Goal: Task Accomplishment & Management: Complete application form

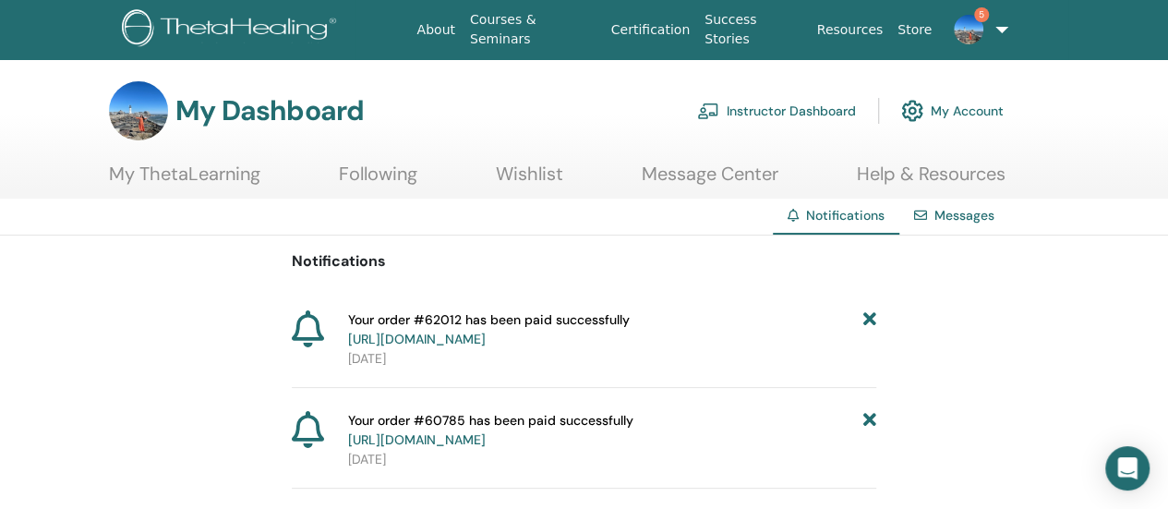
click at [872, 316] on icon at bounding box center [870, 329] width 13 height 39
click at [872, 313] on icon at bounding box center [870, 329] width 13 height 39
click at [953, 217] on link "Messages" at bounding box center [965, 215] width 60 height 17
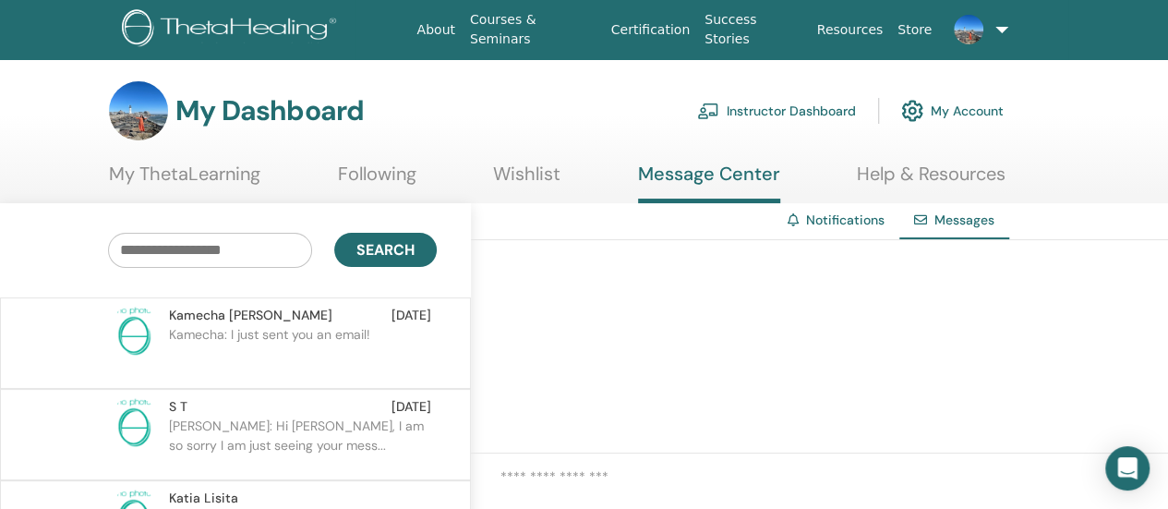
click at [429, 343] on p "Kamecha: I just sent you an email!" at bounding box center [303, 352] width 268 height 55
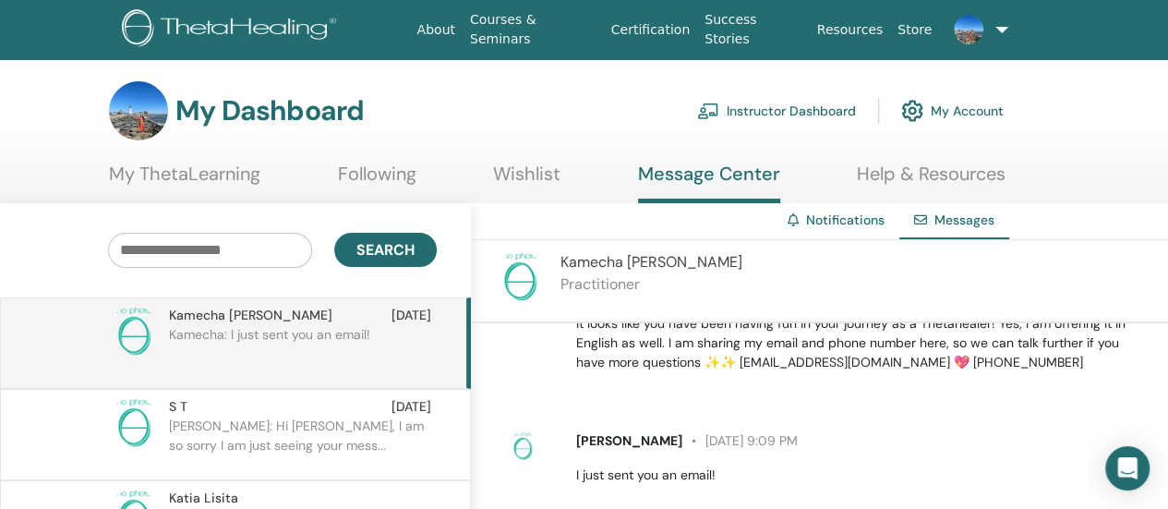
click at [785, 106] on link "Instructor Dashboard" at bounding box center [776, 111] width 159 height 41
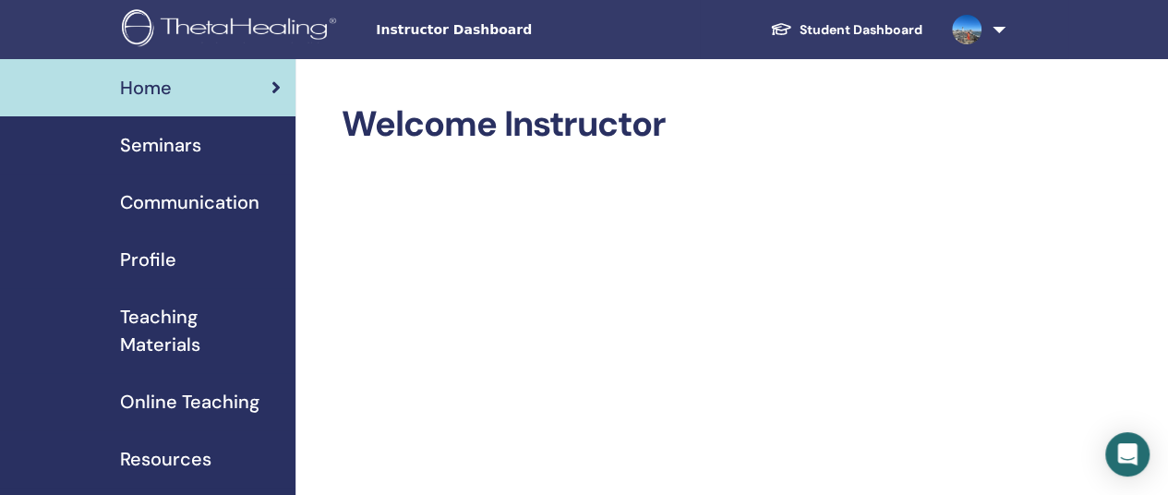
drag, startPoint x: 163, startPoint y: 151, endPoint x: 313, endPoint y: 217, distance: 164.6
click at [163, 151] on span "Seminars" at bounding box center [160, 145] width 81 height 28
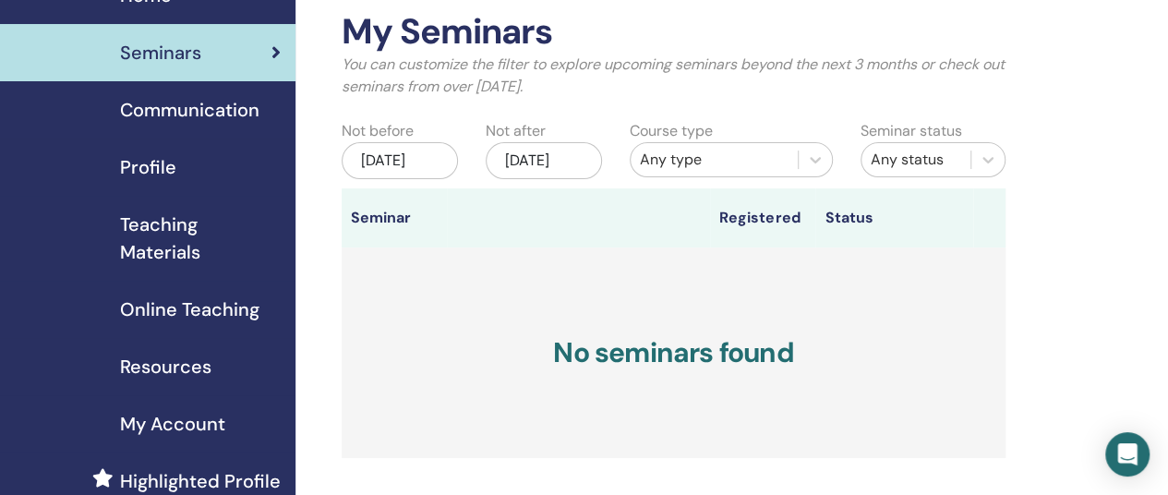
scroll to position [185, 0]
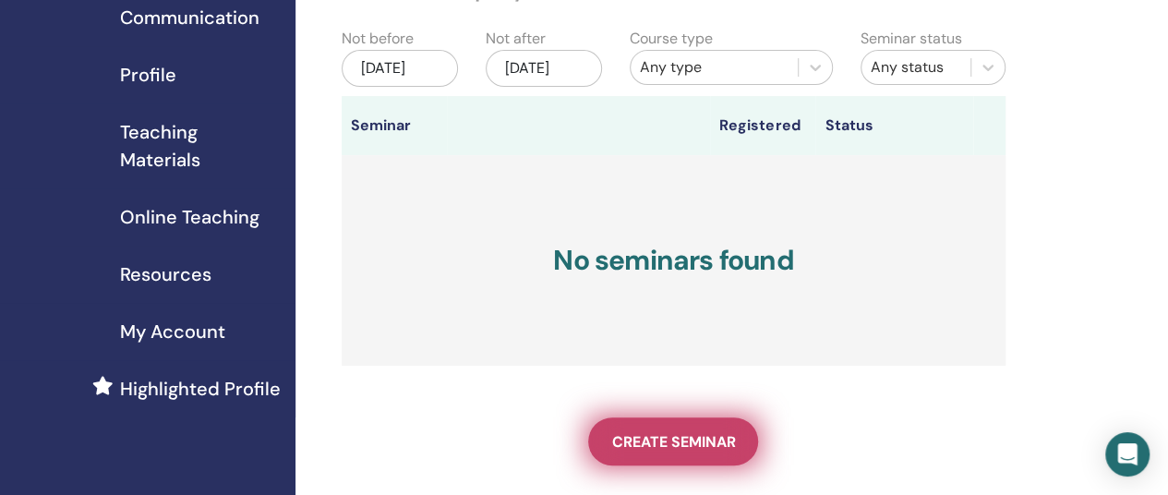
click at [663, 452] on span "Create seminar" at bounding box center [673, 441] width 124 height 19
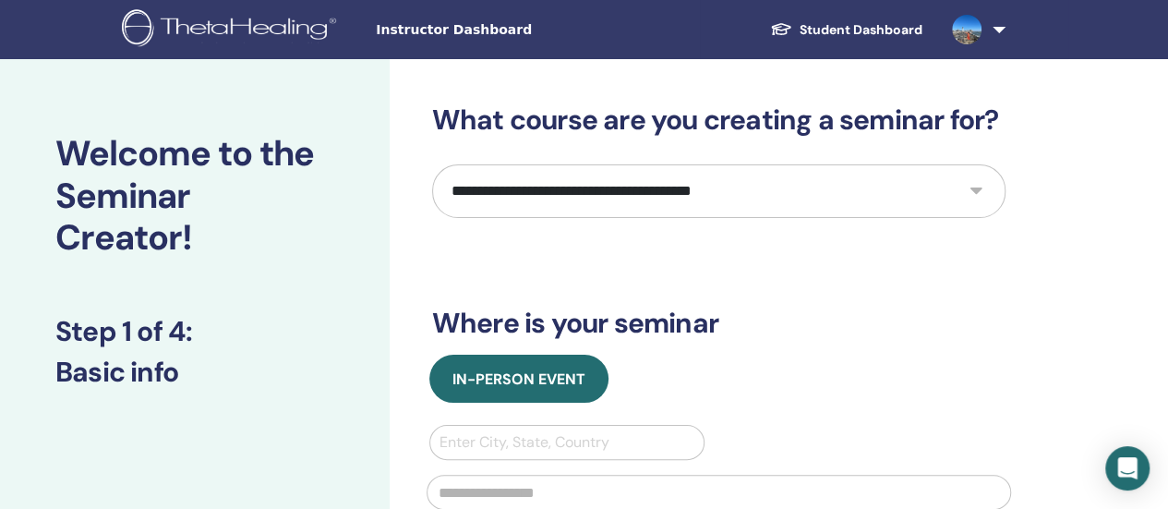
click at [975, 193] on select "**********" at bounding box center [719, 191] width 574 height 54
select select "*"
click at [432, 164] on select "**********" at bounding box center [719, 191] width 574 height 54
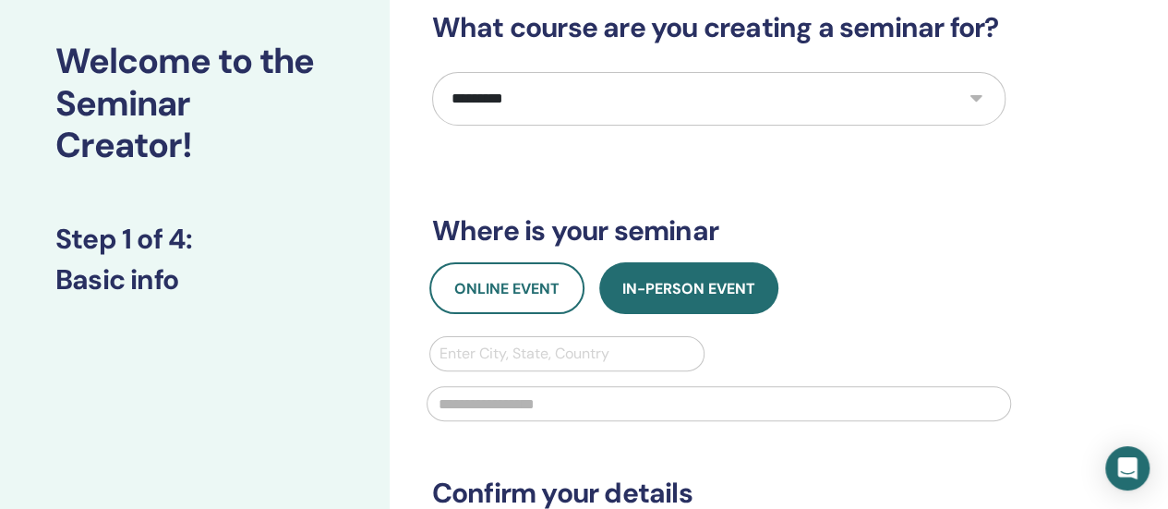
scroll to position [185, 0]
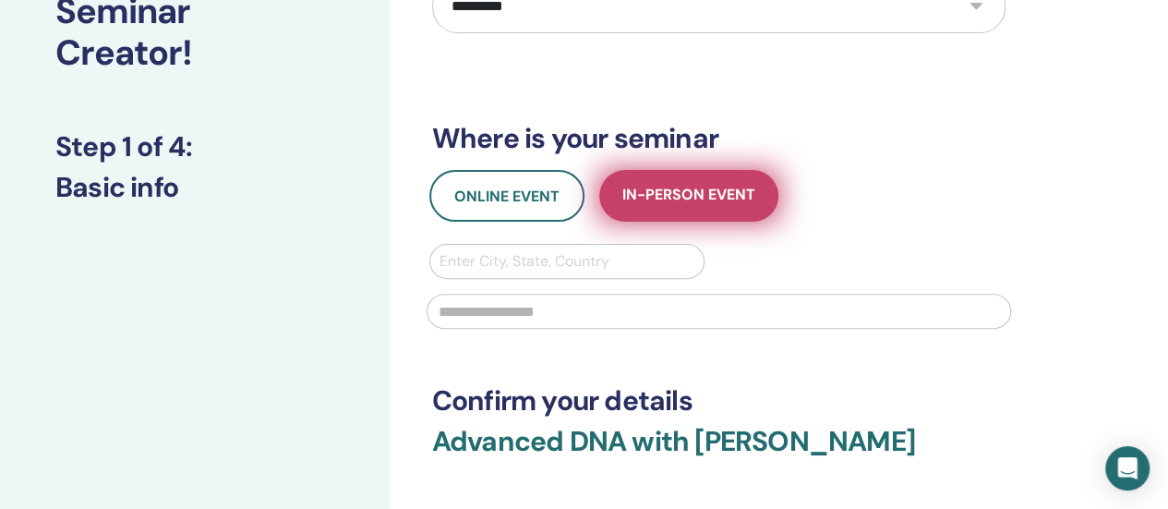
click at [733, 210] on button "In-Person Event" at bounding box center [688, 196] width 179 height 52
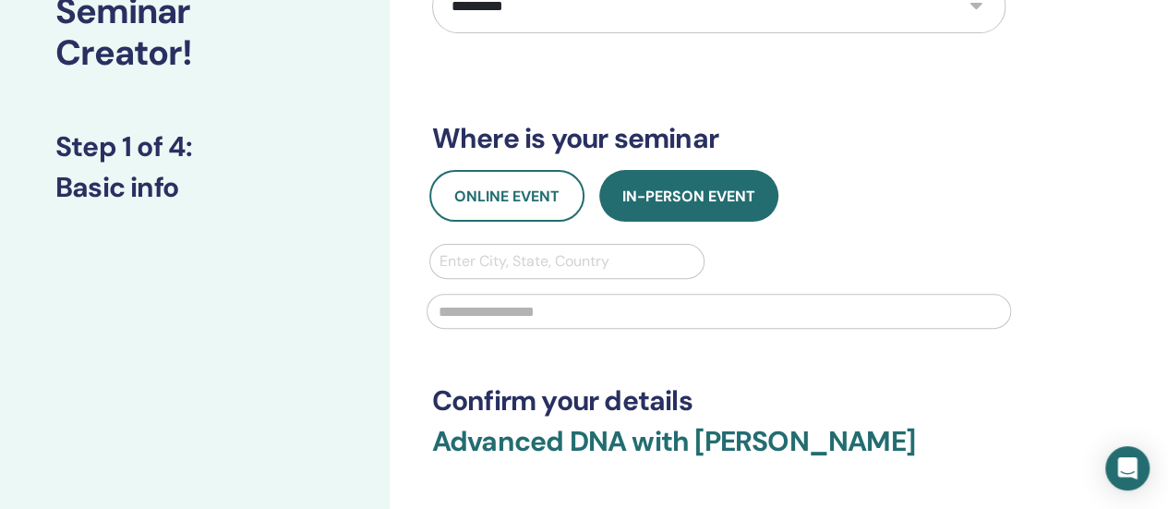
click at [498, 263] on div at bounding box center [568, 261] width 256 height 26
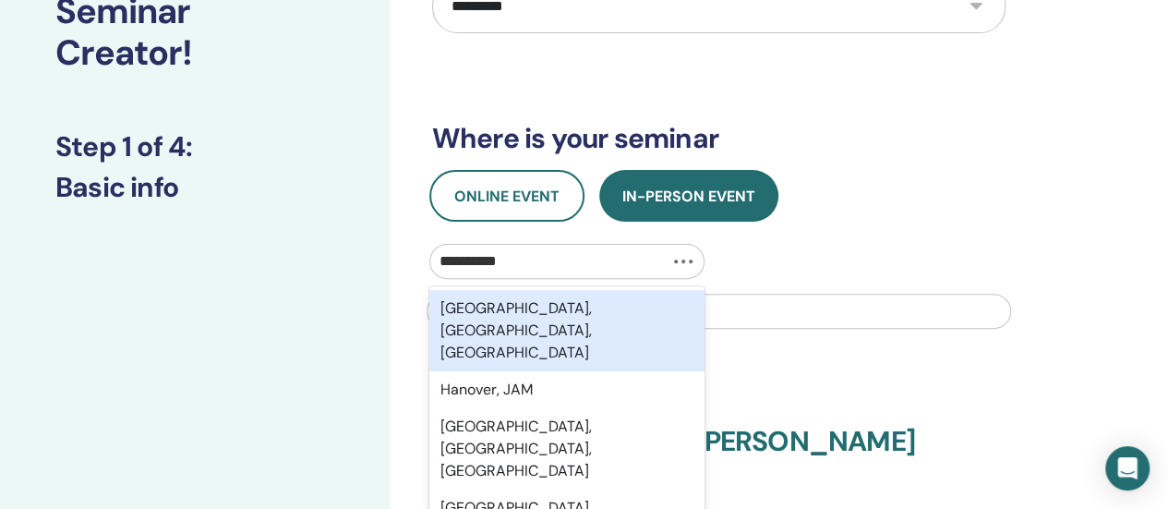
type input "**********"
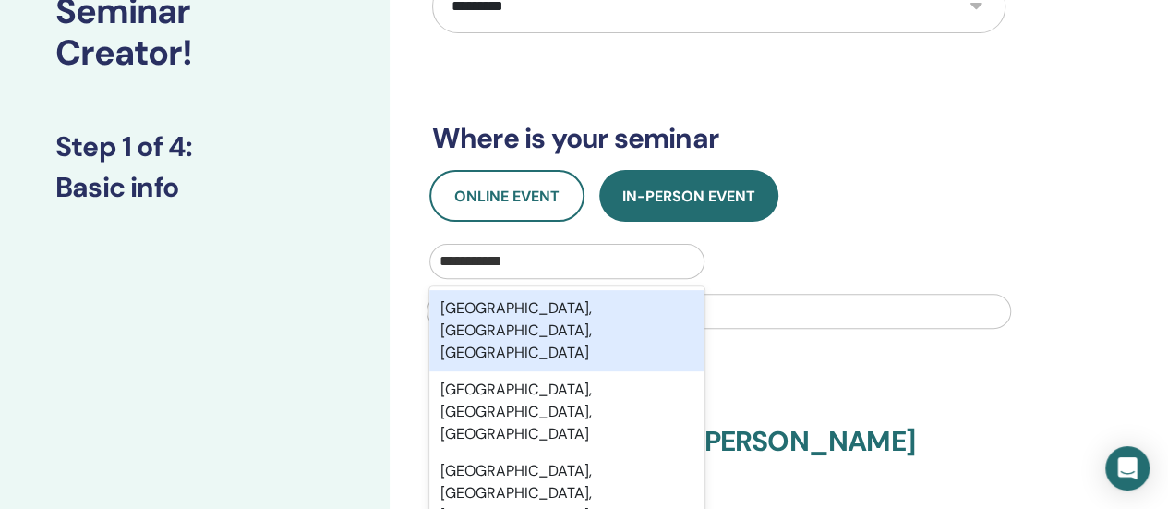
click at [525, 261] on input "**********" at bounding box center [484, 261] width 89 height 22
drag, startPoint x: 611, startPoint y: 313, endPoint x: 659, endPoint y: 324, distance: 49.3
click at [613, 311] on div "Hanover, MA, USA" at bounding box center [567, 330] width 276 height 81
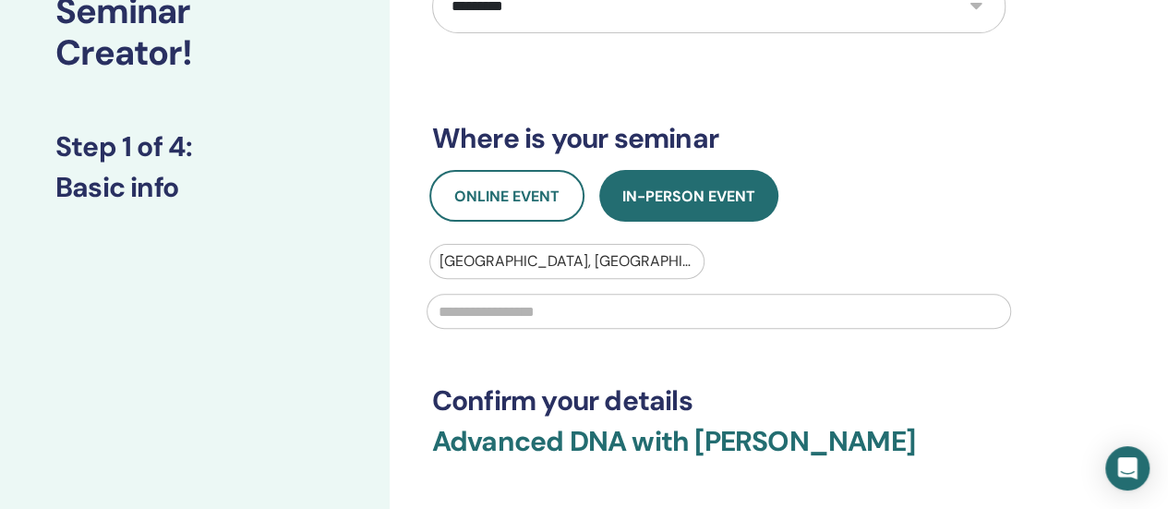
click at [565, 309] on input "text" at bounding box center [719, 311] width 585 height 35
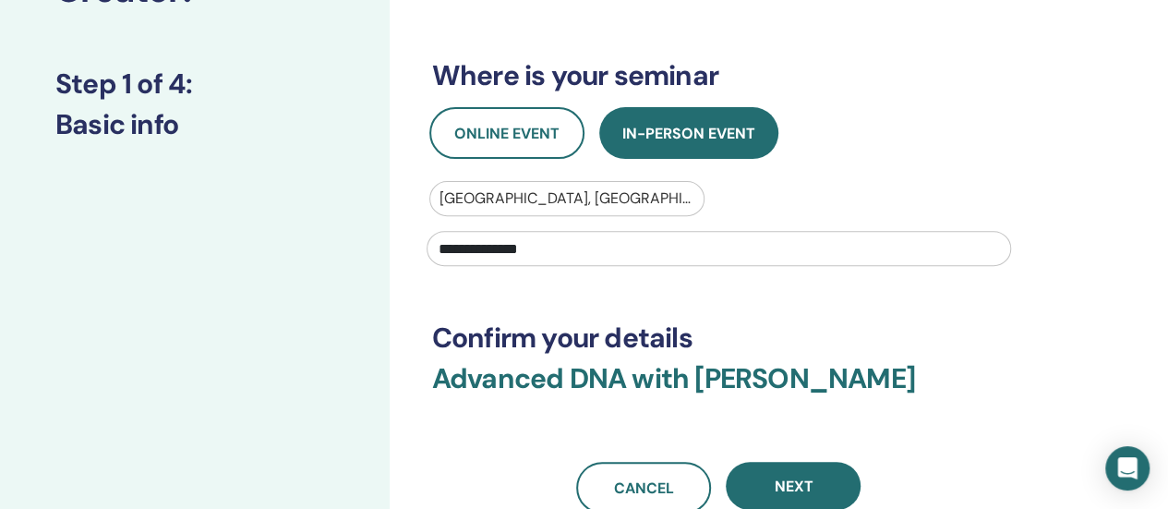
scroll to position [369, 0]
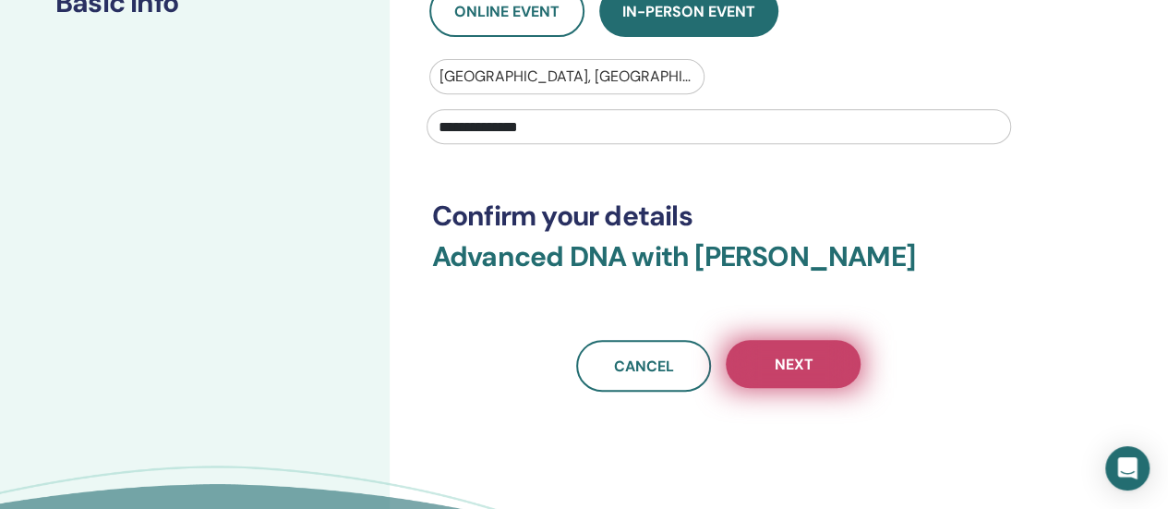
type input "**********"
click at [788, 362] on span "Next" at bounding box center [793, 364] width 39 height 19
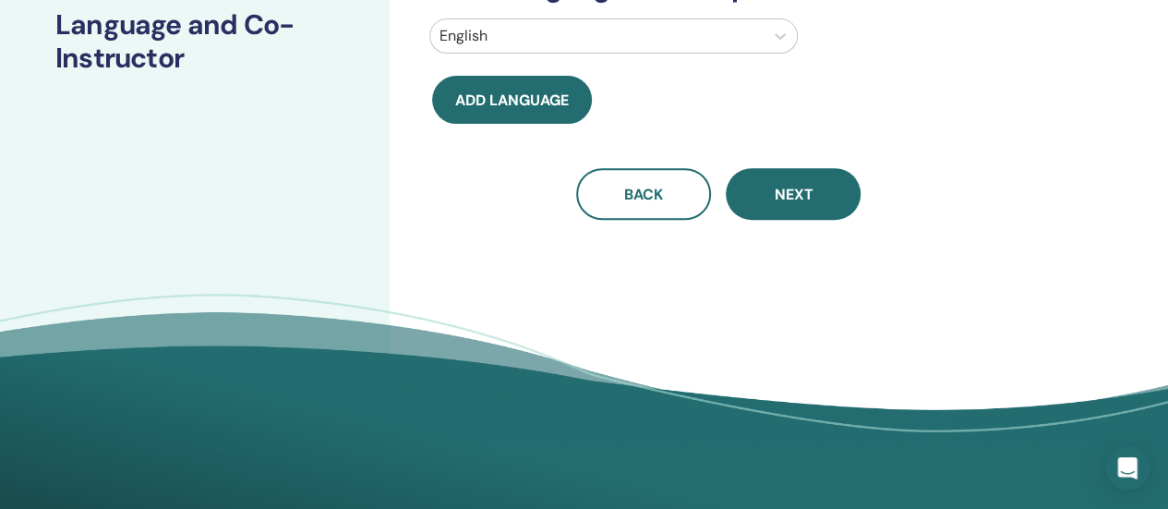
scroll to position [185, 0]
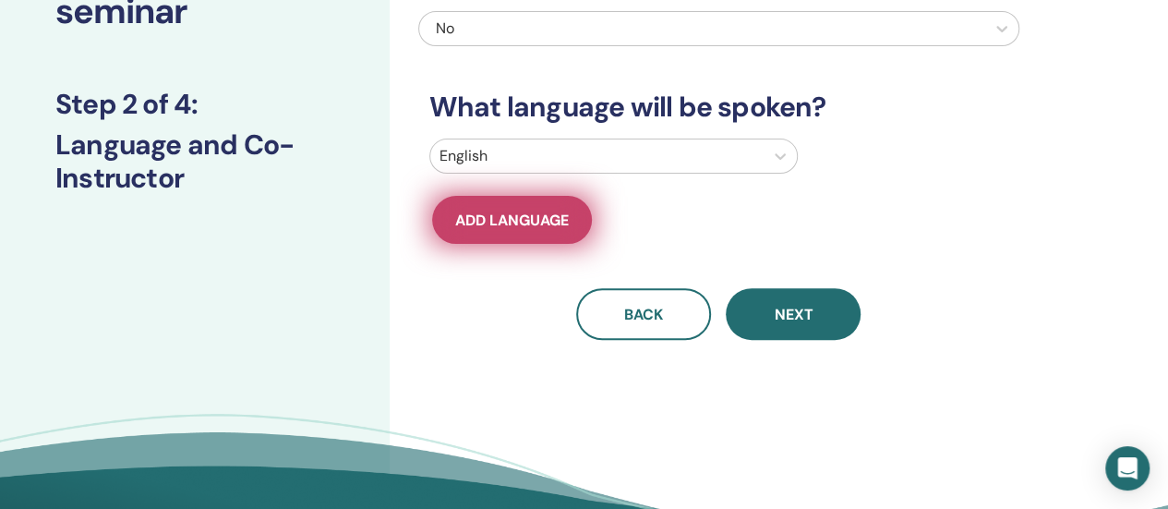
click at [543, 225] on span "Add language" at bounding box center [512, 220] width 114 height 19
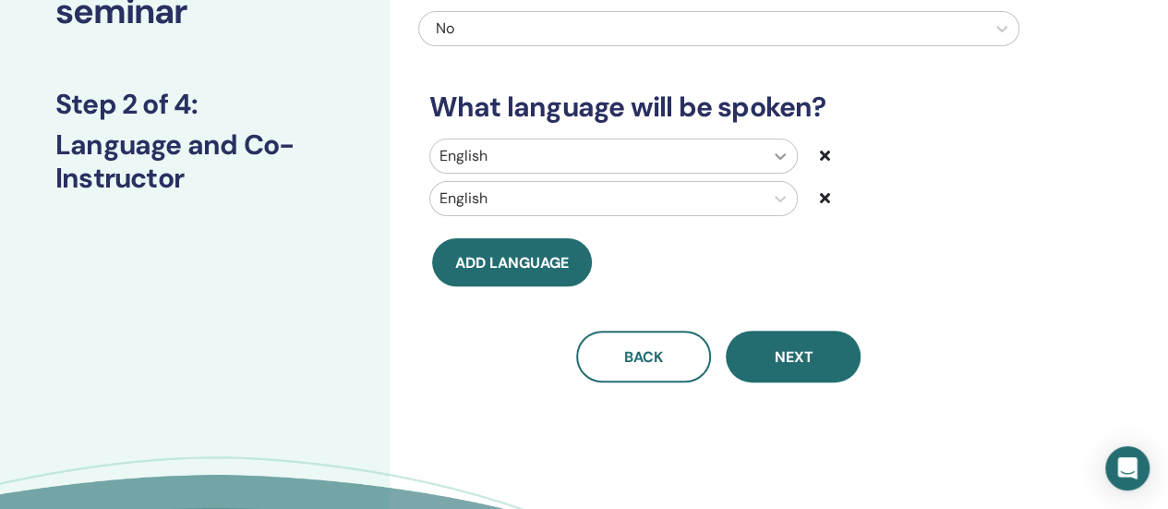
click at [768, 158] on div at bounding box center [780, 155] width 33 height 33
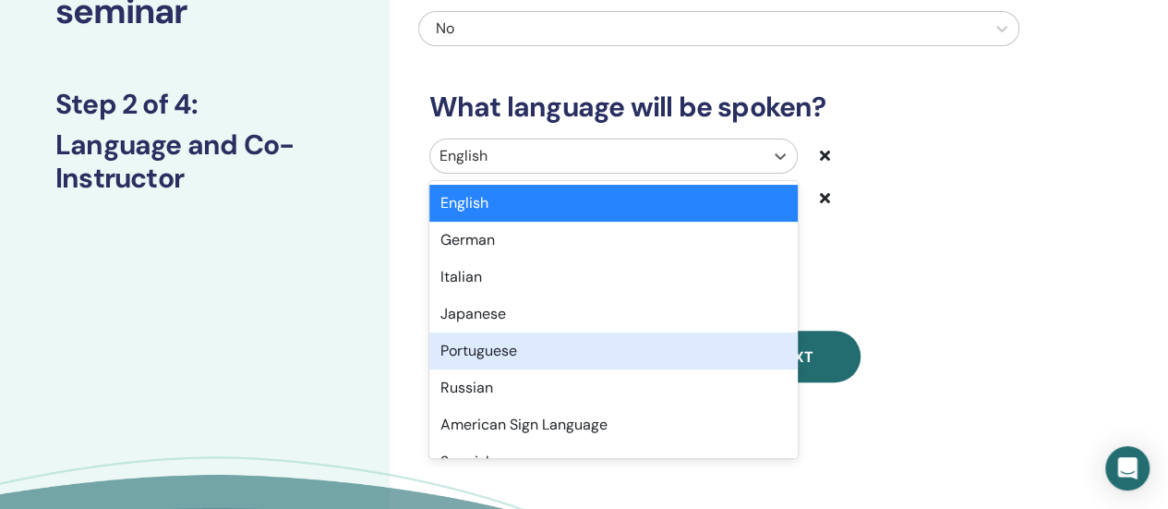
click at [479, 349] on div "Portuguese" at bounding box center [613, 350] width 368 height 37
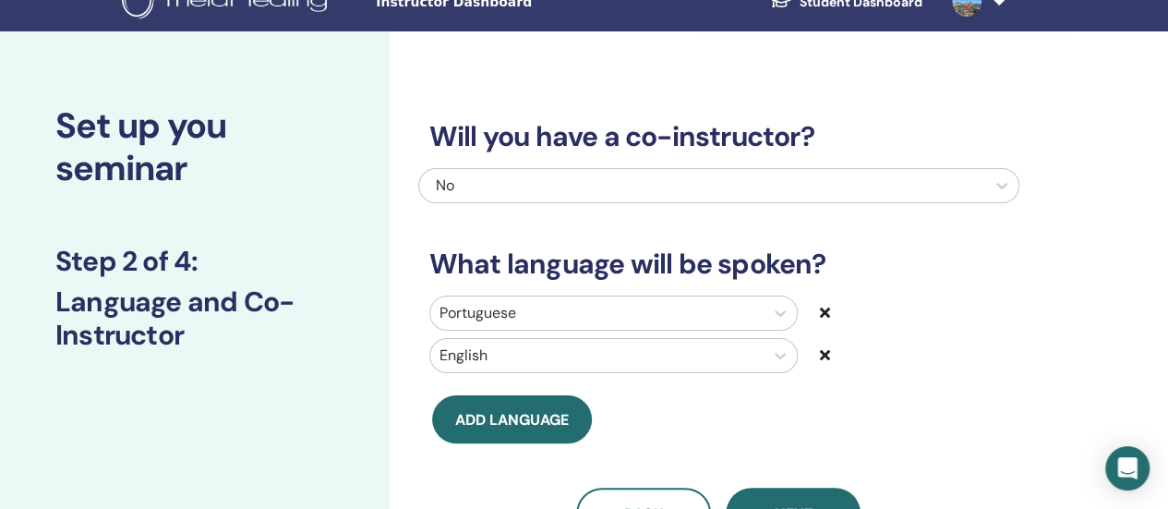
scroll to position [0, 0]
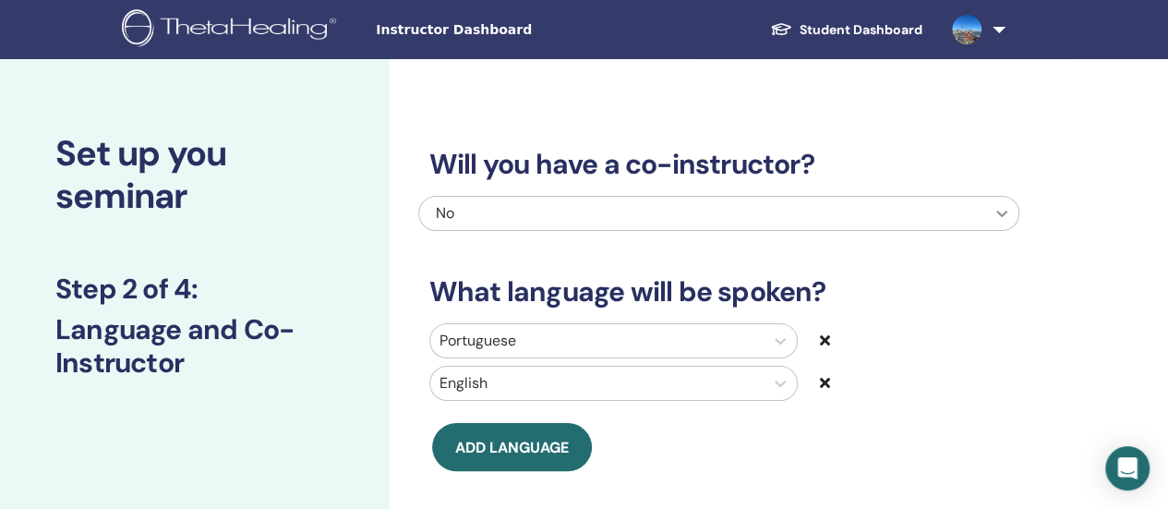
click at [1003, 211] on icon at bounding box center [1002, 213] width 18 height 18
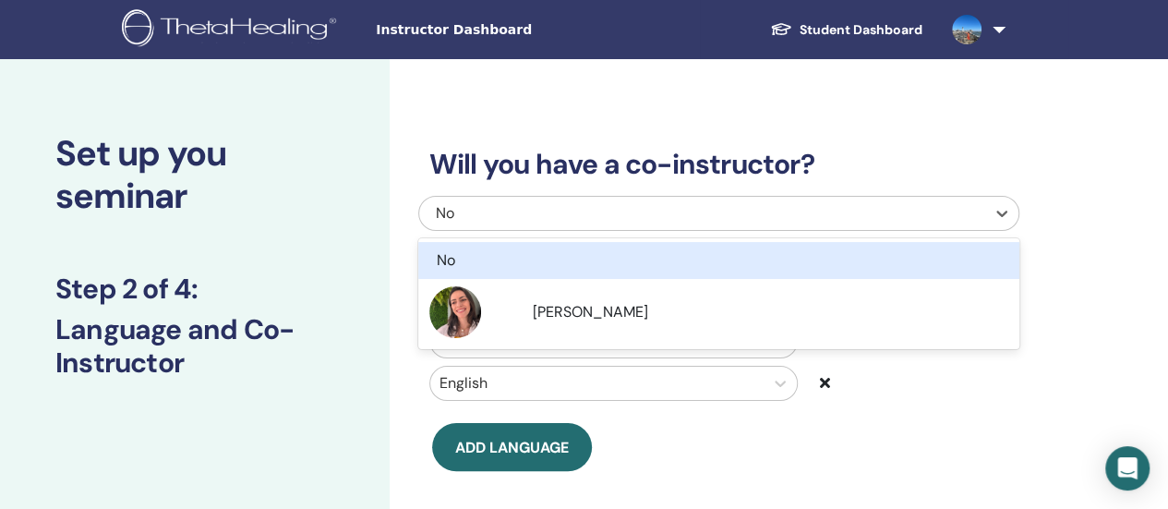
click at [1097, 195] on div "Will you have a co-instructor? option No focused, 1 of 2. 2 results available. …" at bounding box center [779, 442] width 779 height 767
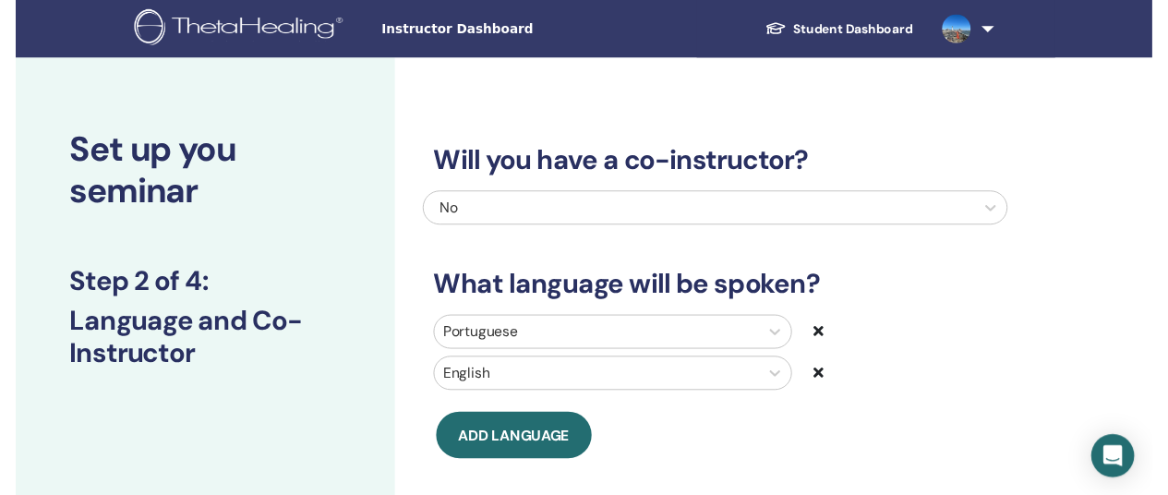
scroll to position [92, 0]
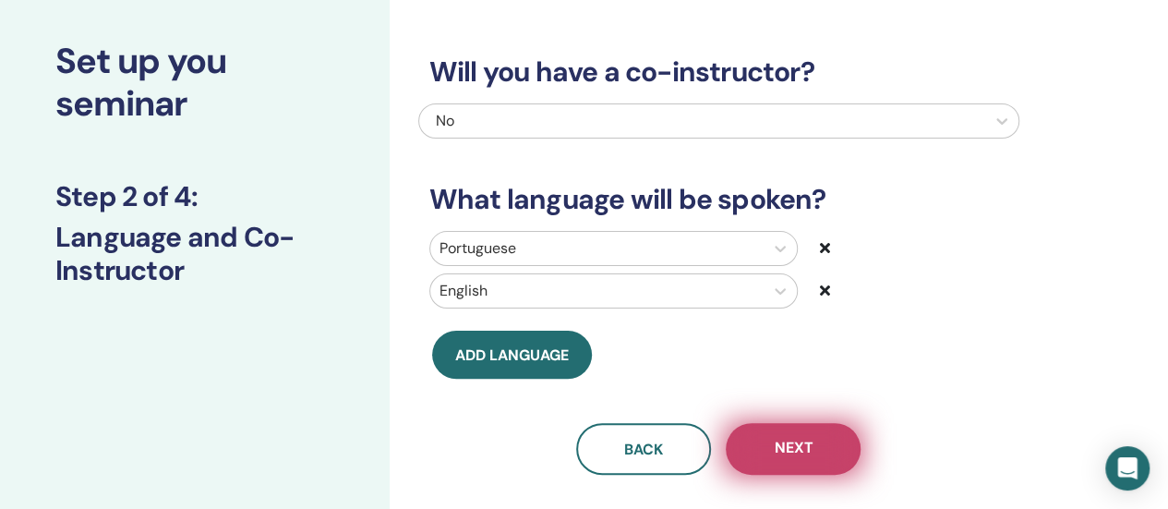
click at [827, 450] on button "Next" at bounding box center [793, 449] width 135 height 52
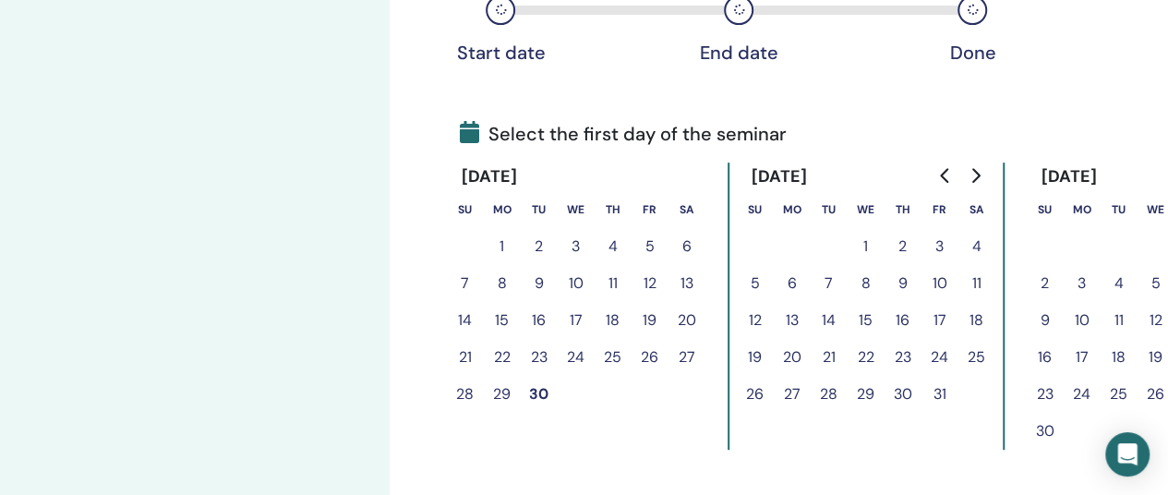
scroll to position [369, 0]
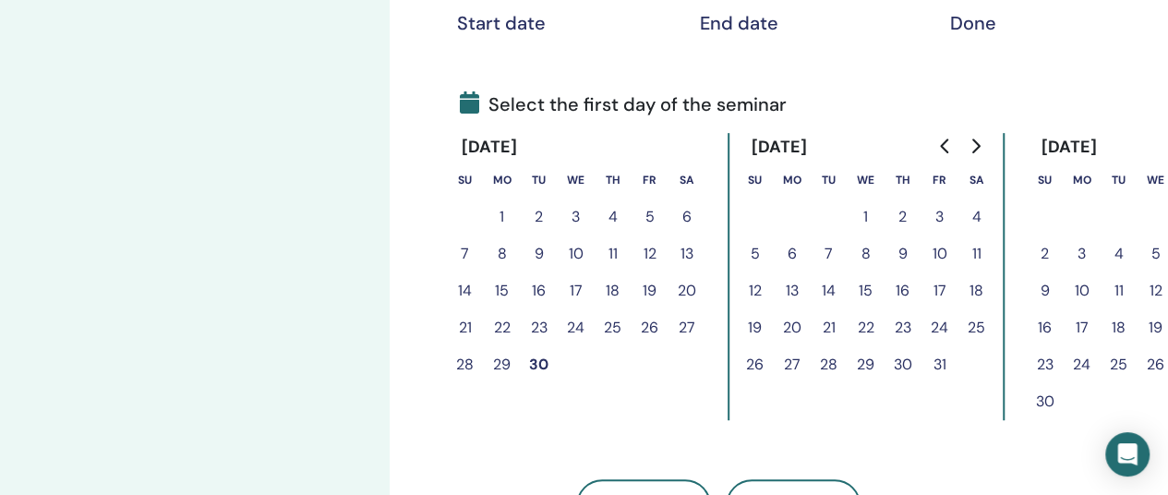
click at [941, 295] on button "17" at bounding box center [940, 290] width 37 height 37
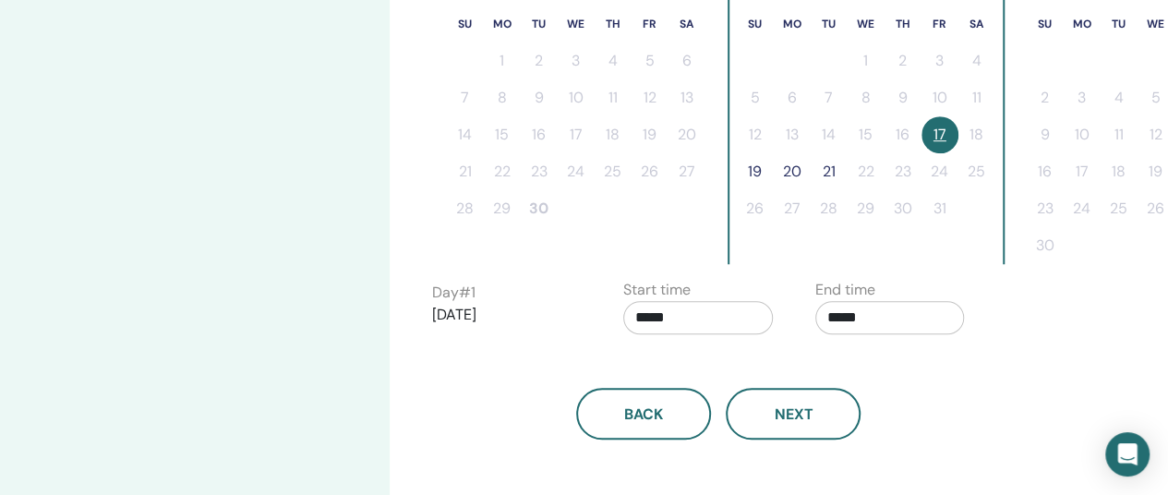
scroll to position [554, 0]
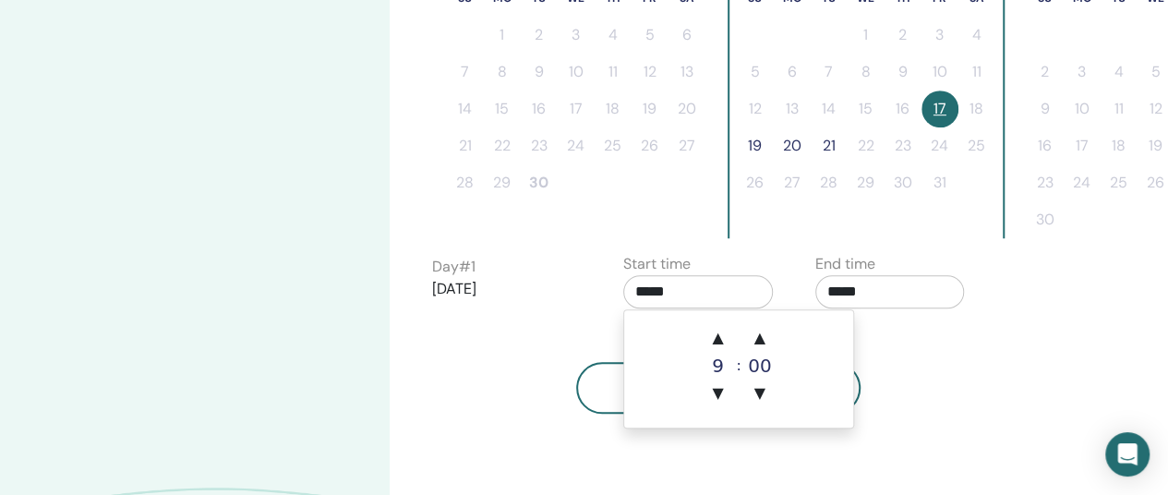
drag, startPoint x: 683, startPoint y: 291, endPoint x: 619, endPoint y: 293, distance: 64.7
click at [619, 293] on div "Start time *****" at bounding box center [706, 285] width 192 height 65
click at [722, 342] on span "▲" at bounding box center [717, 338] width 37 height 37
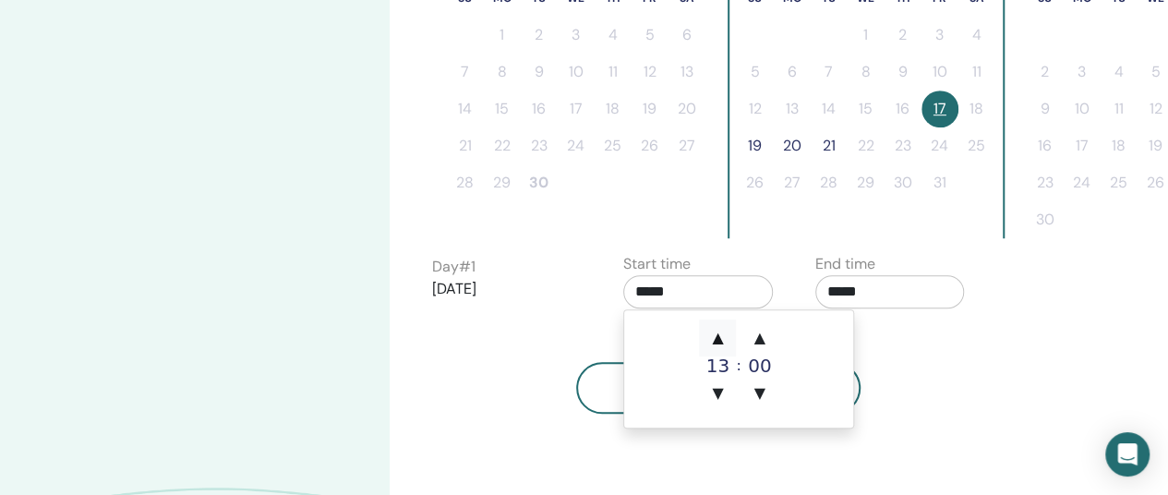
click at [722, 342] on span "▲" at bounding box center [717, 338] width 37 height 37
type input "*****"
click at [722, 342] on span "▲" at bounding box center [717, 338] width 37 height 37
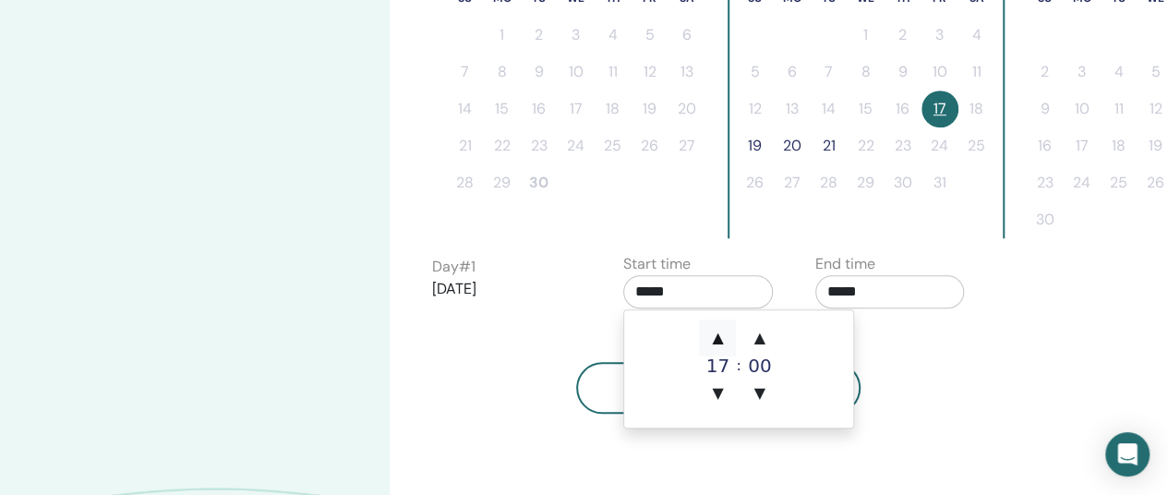
click at [722, 342] on span "▲" at bounding box center [717, 338] width 37 height 37
click at [718, 339] on span "▲" at bounding box center [717, 338] width 37 height 37
click at [855, 295] on input "*****" at bounding box center [890, 291] width 150 height 33
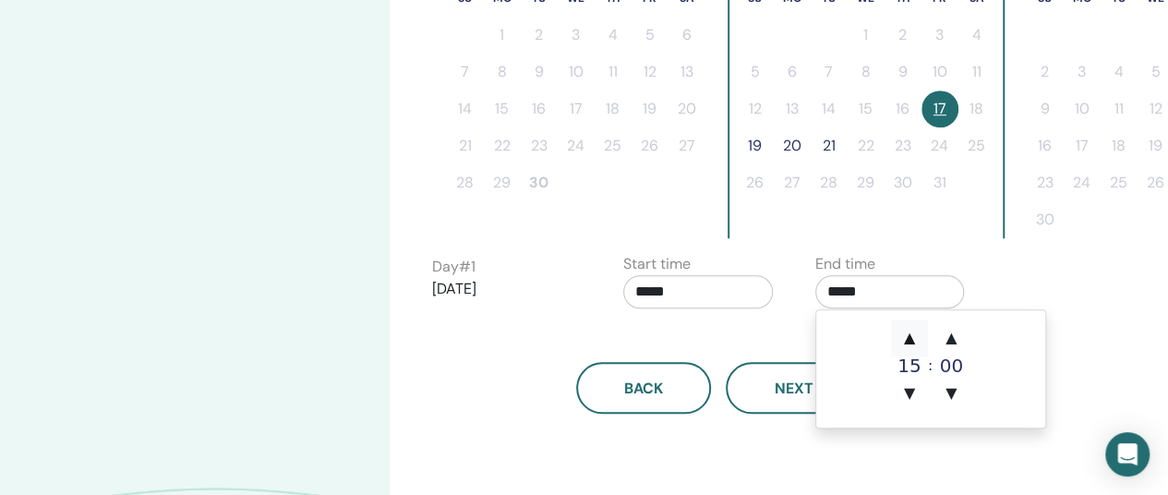
click at [910, 341] on span "▲" at bounding box center [909, 338] width 37 height 37
click at [687, 296] on input "*****" at bounding box center [698, 291] width 150 height 33
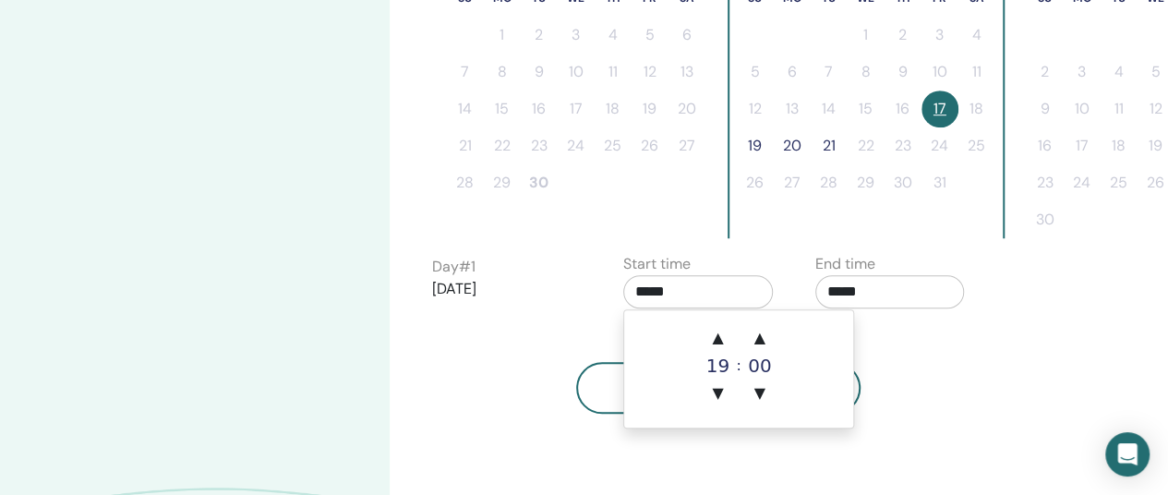
click at [880, 299] on input "*****" at bounding box center [890, 291] width 150 height 33
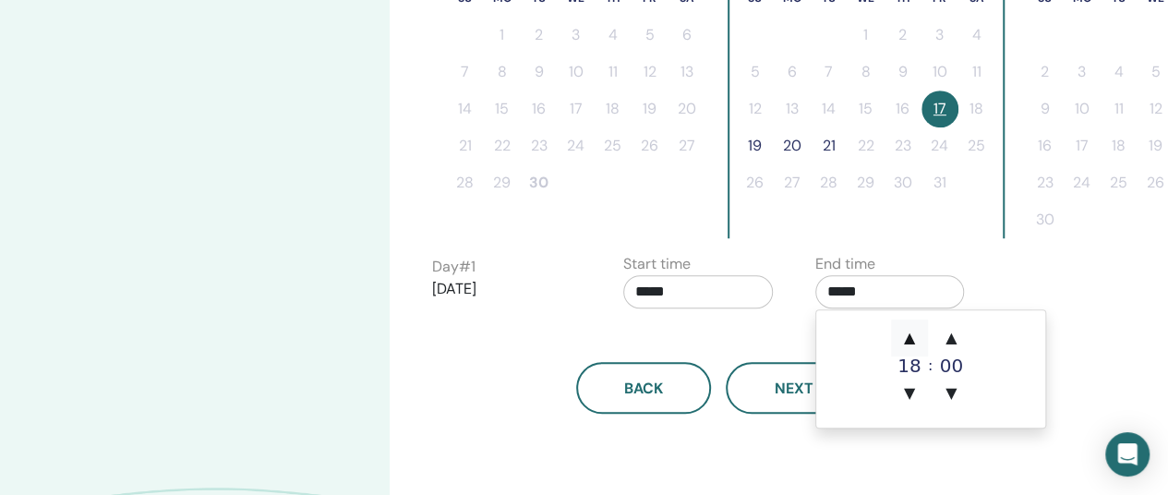
click at [905, 340] on span "▲" at bounding box center [909, 338] width 37 height 37
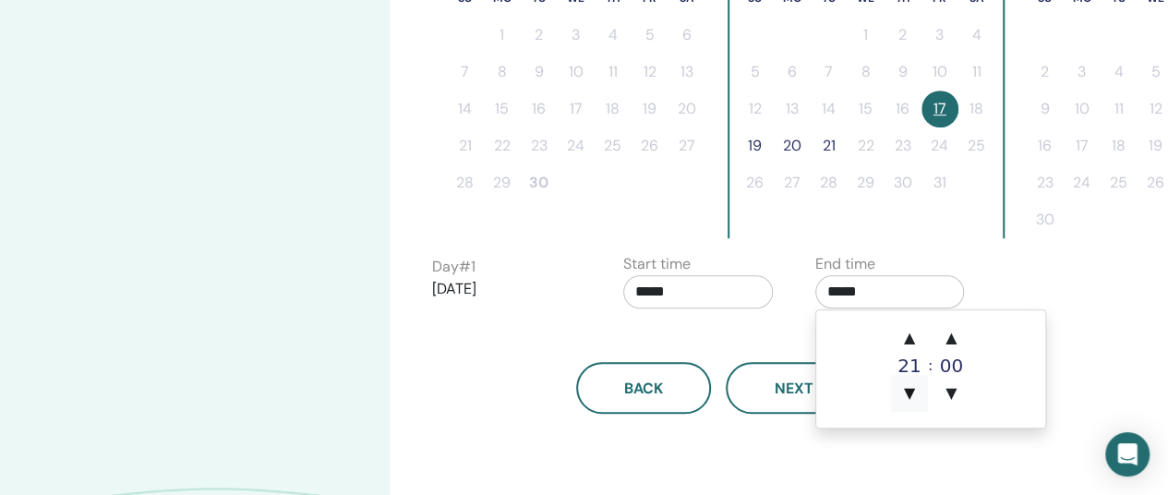
click at [911, 393] on span "▼" at bounding box center [909, 393] width 37 height 37
type input "*****"
click at [670, 291] on input "*****" at bounding box center [698, 291] width 150 height 33
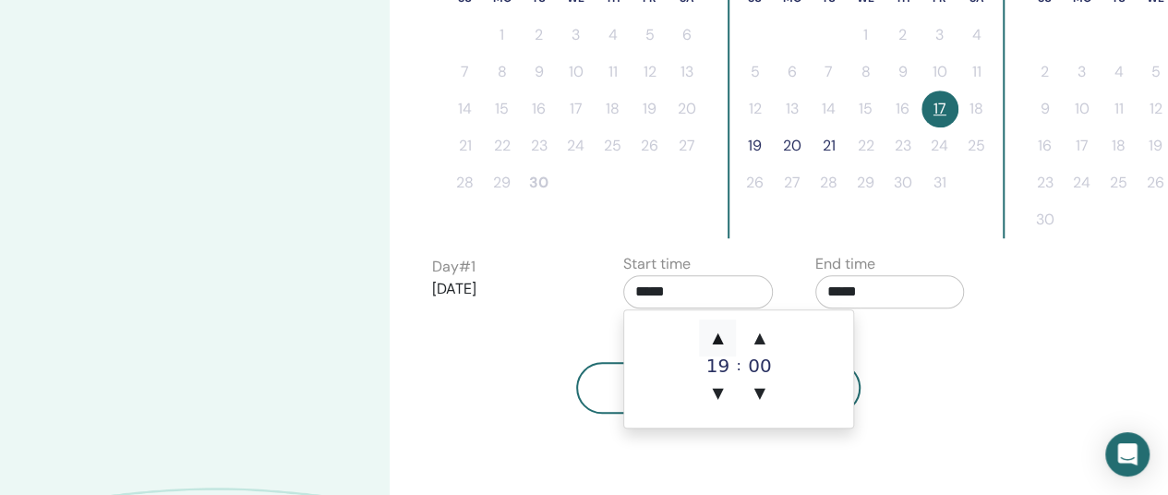
click at [717, 335] on span "▲" at bounding box center [717, 338] width 37 height 37
click at [722, 387] on span "▼" at bounding box center [717, 393] width 37 height 37
click at [723, 390] on span "▼" at bounding box center [717, 393] width 37 height 37
drag, startPoint x: 931, startPoint y: 368, endPoint x: 951, endPoint y: 374, distance: 21.1
click at [934, 368] on div "Back Next" at bounding box center [718, 388] width 601 height 52
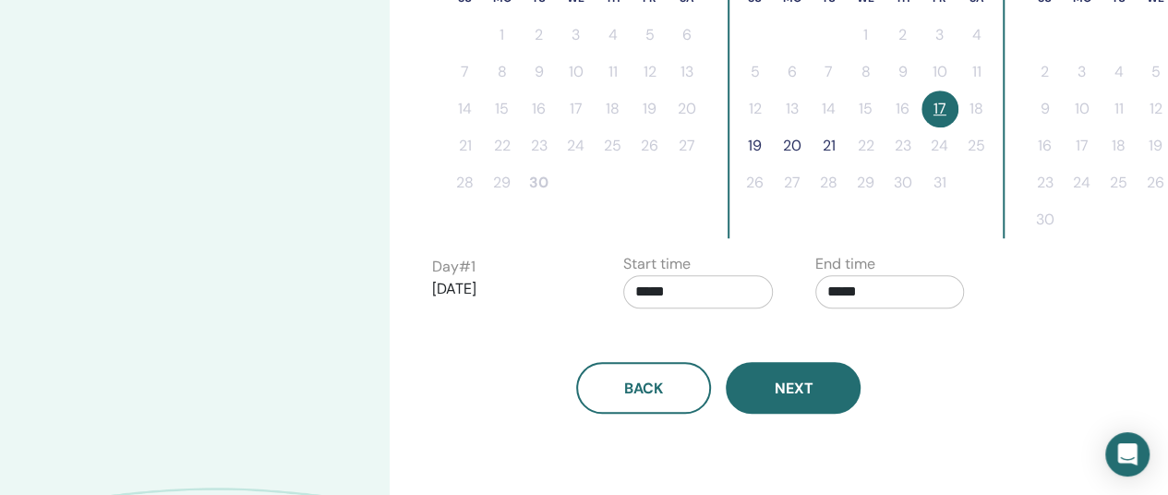
click at [790, 396] on span "Next" at bounding box center [793, 388] width 39 height 19
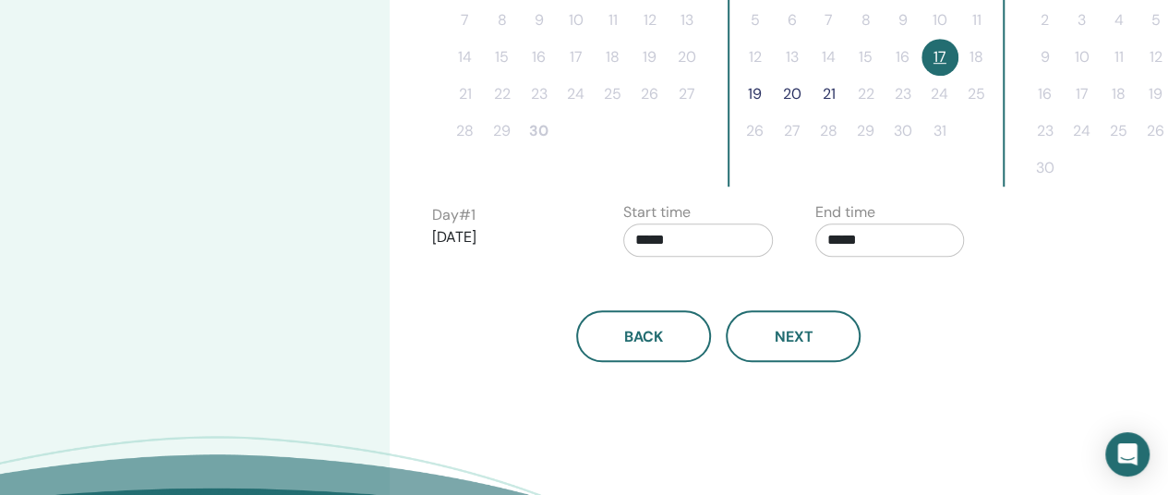
scroll to position [646, 0]
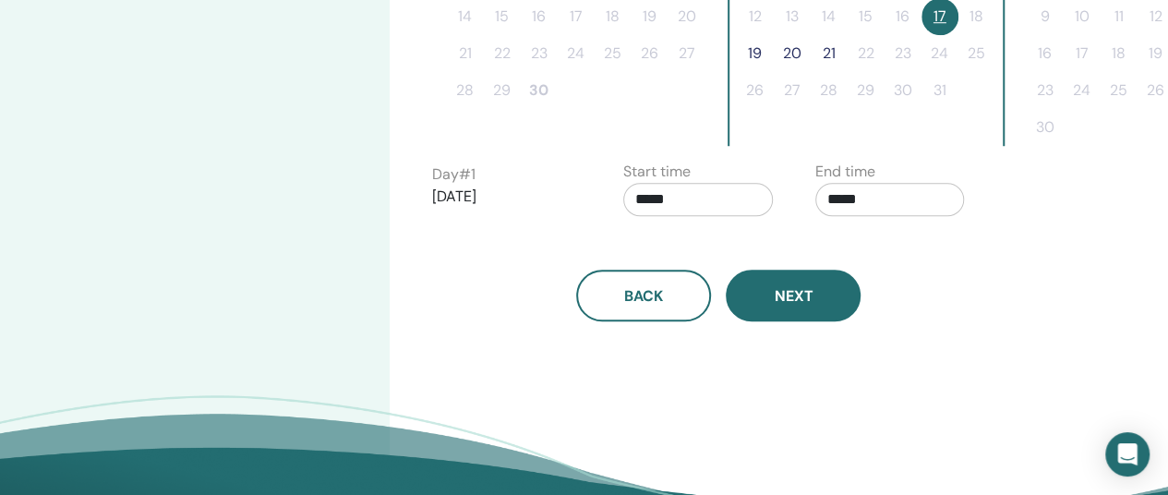
click at [801, 302] on span "Next" at bounding box center [793, 295] width 39 height 19
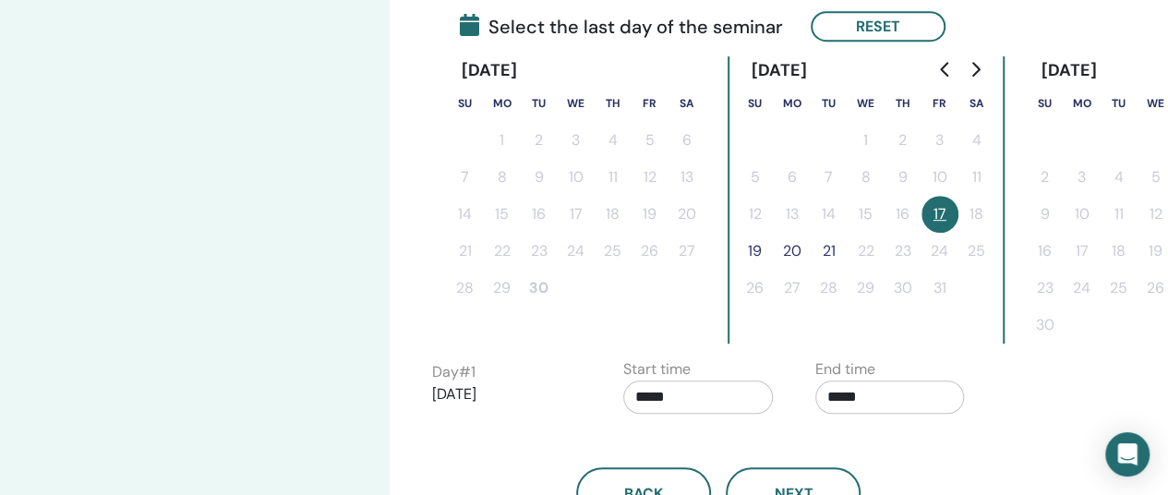
scroll to position [462, 0]
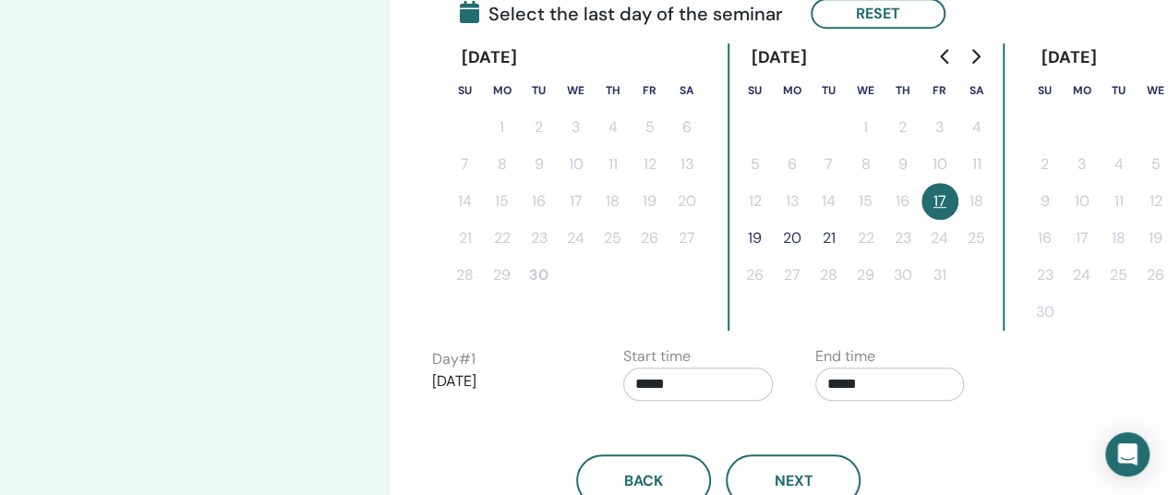
drag, startPoint x: 756, startPoint y: 237, endPoint x: 869, endPoint y: 382, distance: 183.6
click at [760, 239] on button "19" at bounding box center [755, 238] width 37 height 37
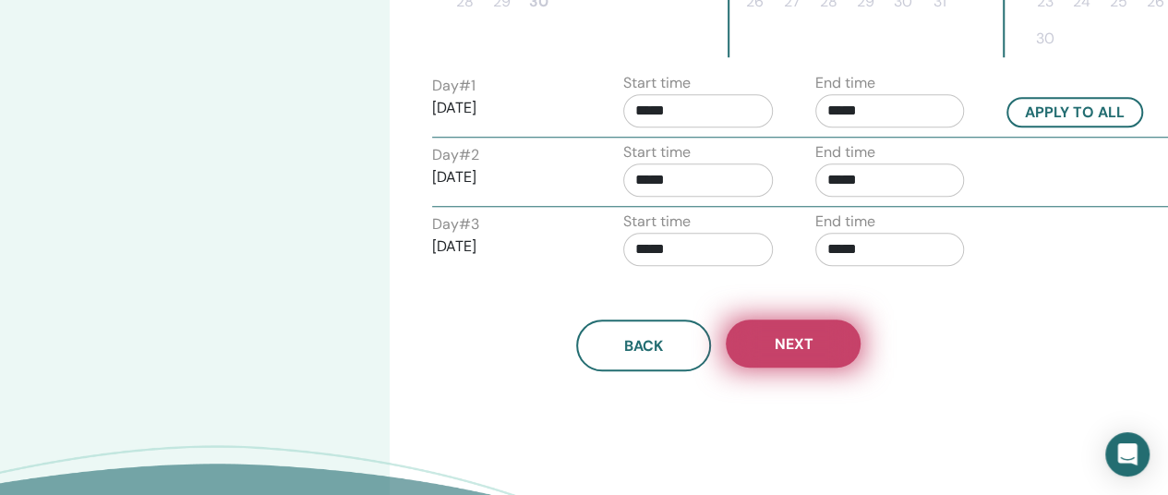
scroll to position [739, 0]
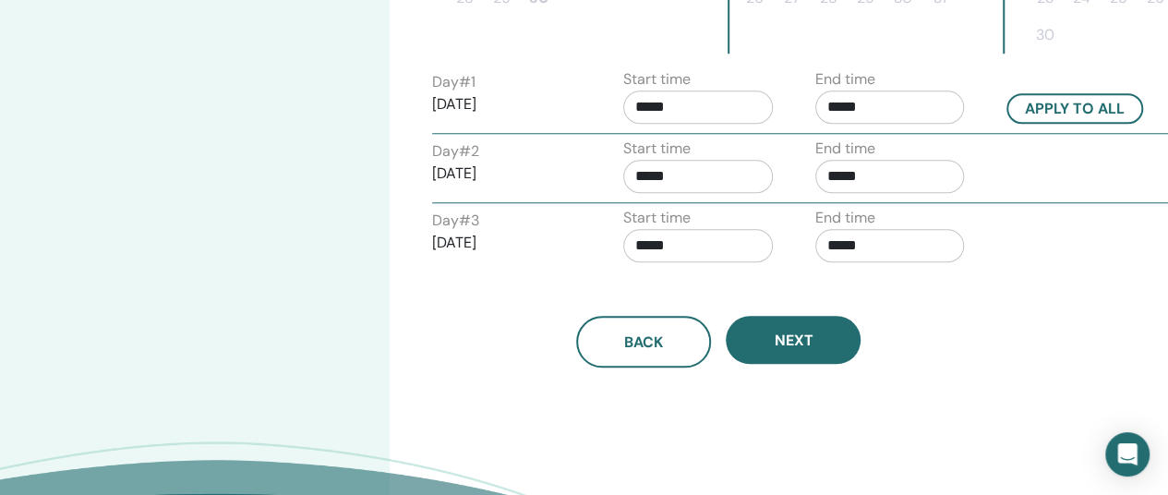
click at [753, 108] on input "*****" at bounding box center [698, 107] width 150 height 33
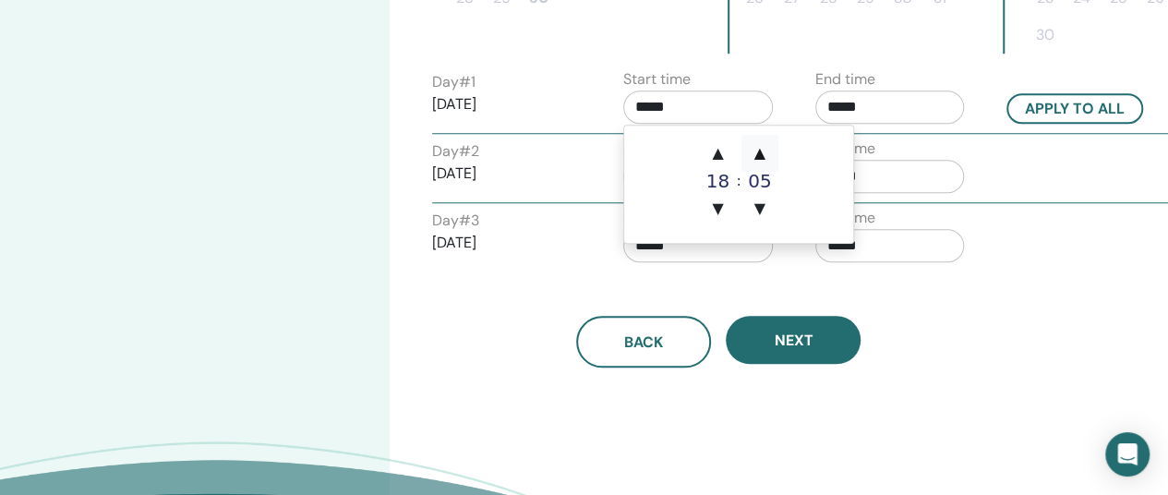
click at [759, 152] on span "▲" at bounding box center [760, 153] width 37 height 37
click at [766, 208] on span "▼" at bounding box center [760, 208] width 37 height 37
click at [717, 157] on span "▲" at bounding box center [717, 153] width 37 height 37
type input "*****"
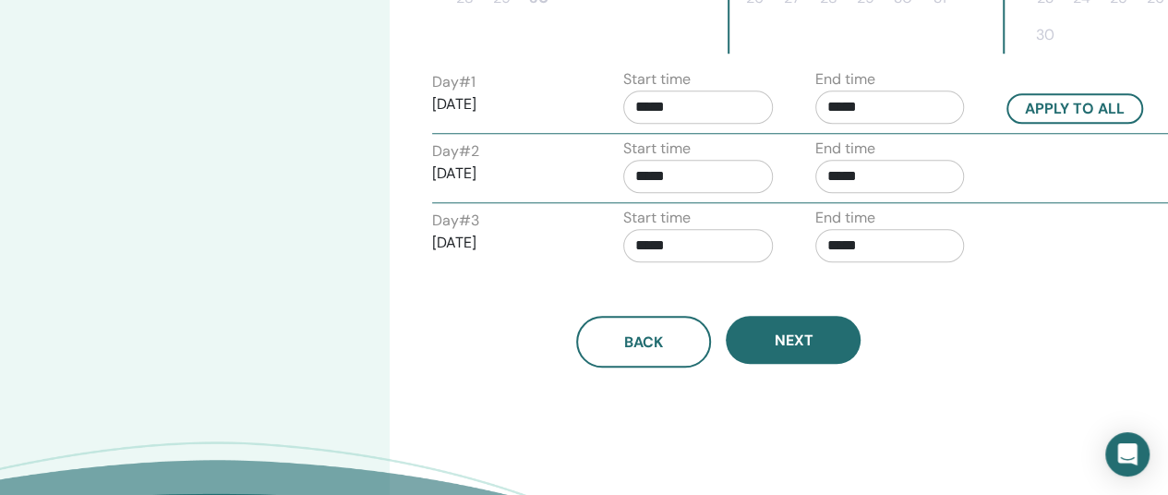
click at [886, 173] on input "*****" at bounding box center [890, 176] width 150 height 33
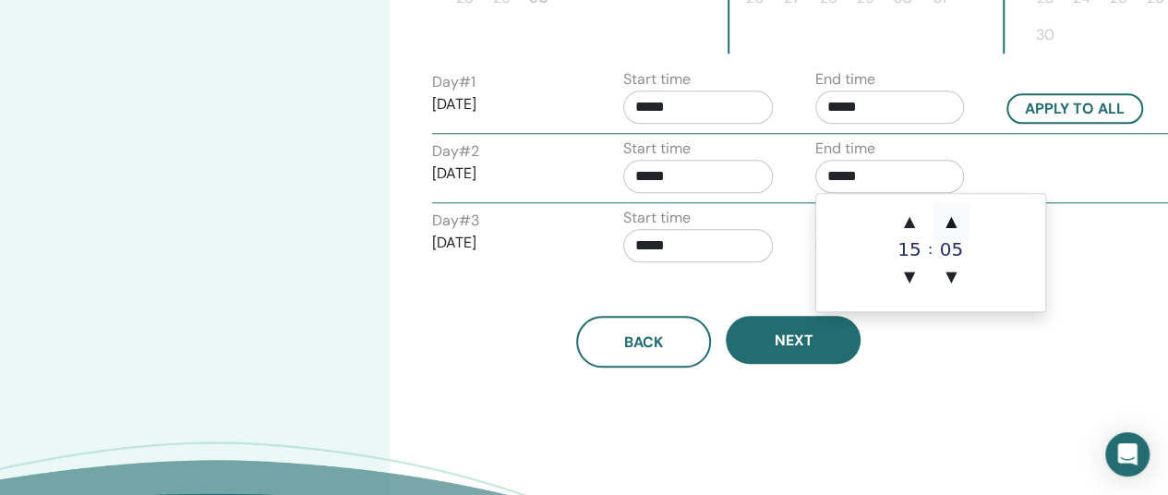
click at [953, 224] on span "▲" at bounding box center [951, 221] width 37 height 37
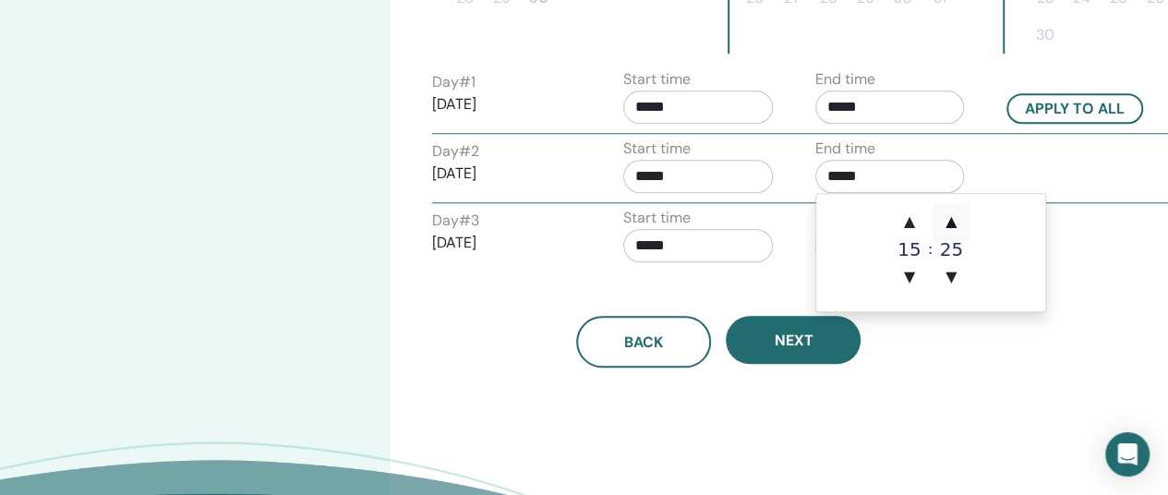
click at [953, 224] on span "▲" at bounding box center [951, 221] width 37 height 37
click at [950, 272] on span "▼" at bounding box center [951, 277] width 37 height 37
type input "*****"
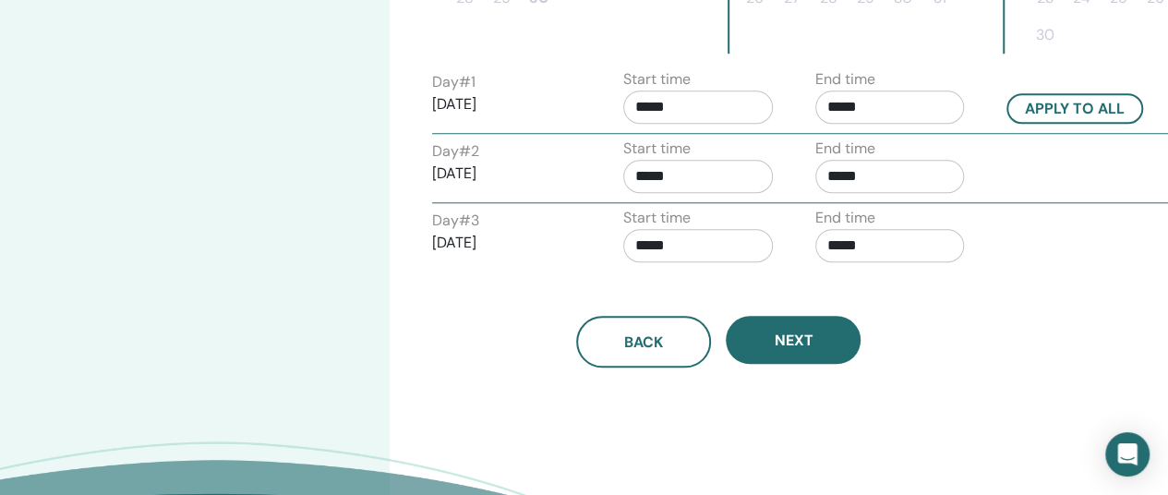
click at [975, 335] on div "Back Next" at bounding box center [718, 342] width 601 height 52
drag, startPoint x: 900, startPoint y: 250, endPoint x: 914, endPoint y: 252, distance: 14.9
click at [903, 252] on input "*****" at bounding box center [890, 245] width 150 height 33
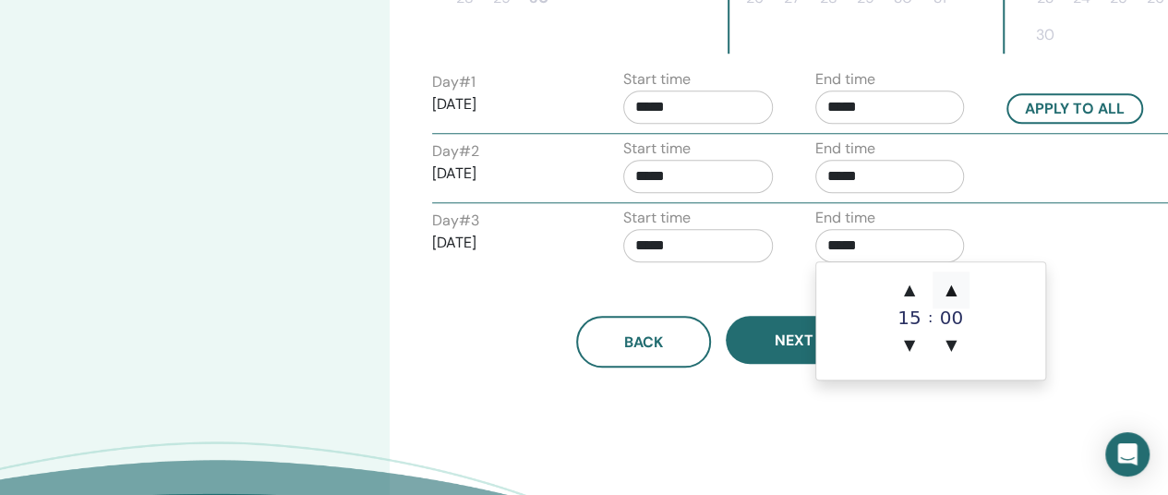
click at [952, 286] on span "▲" at bounding box center [951, 290] width 37 height 37
click at [949, 284] on span "▲" at bounding box center [951, 290] width 37 height 37
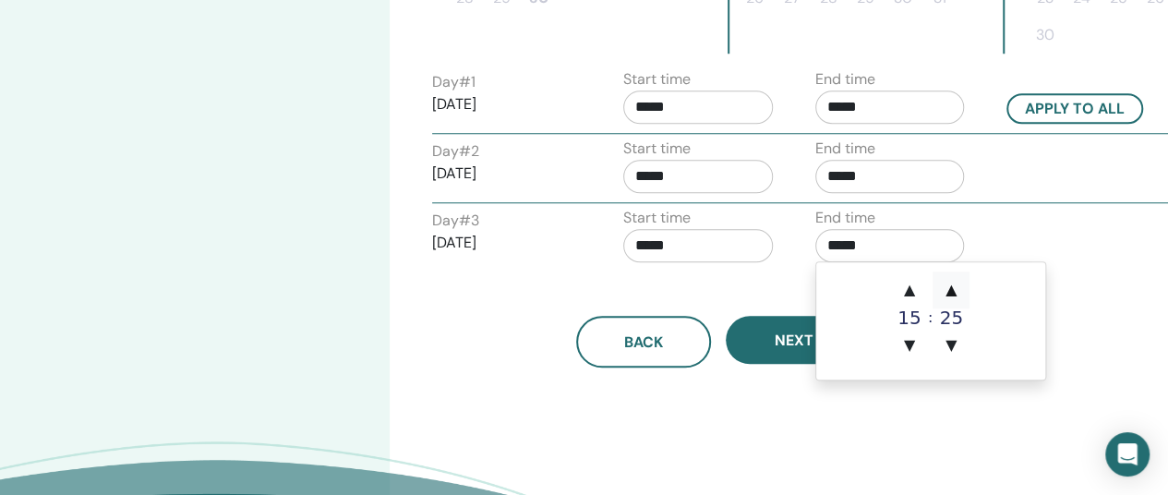
click at [948, 285] on span "▲" at bounding box center [951, 290] width 37 height 37
type input "*****"
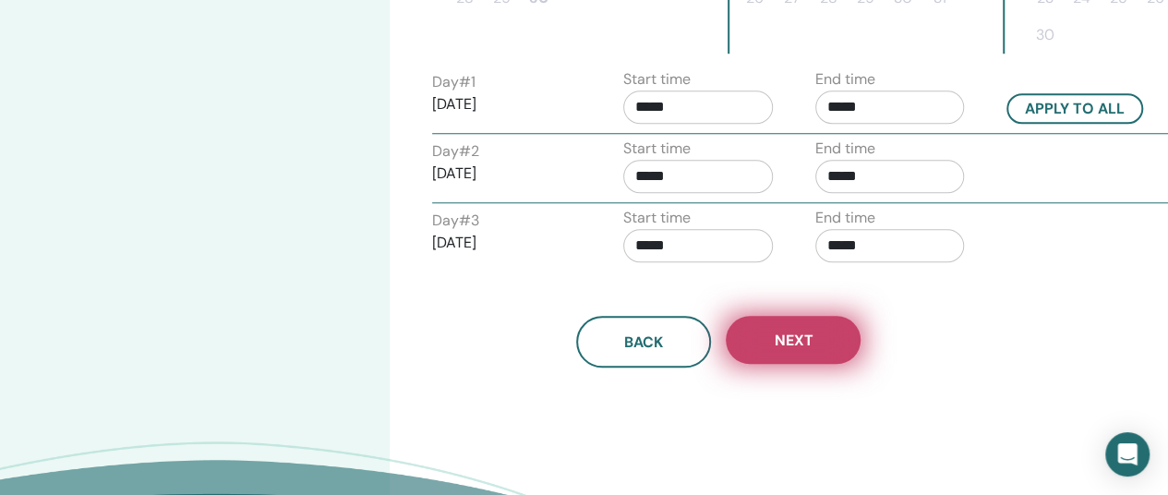
click at [835, 342] on button "Next" at bounding box center [793, 340] width 135 height 48
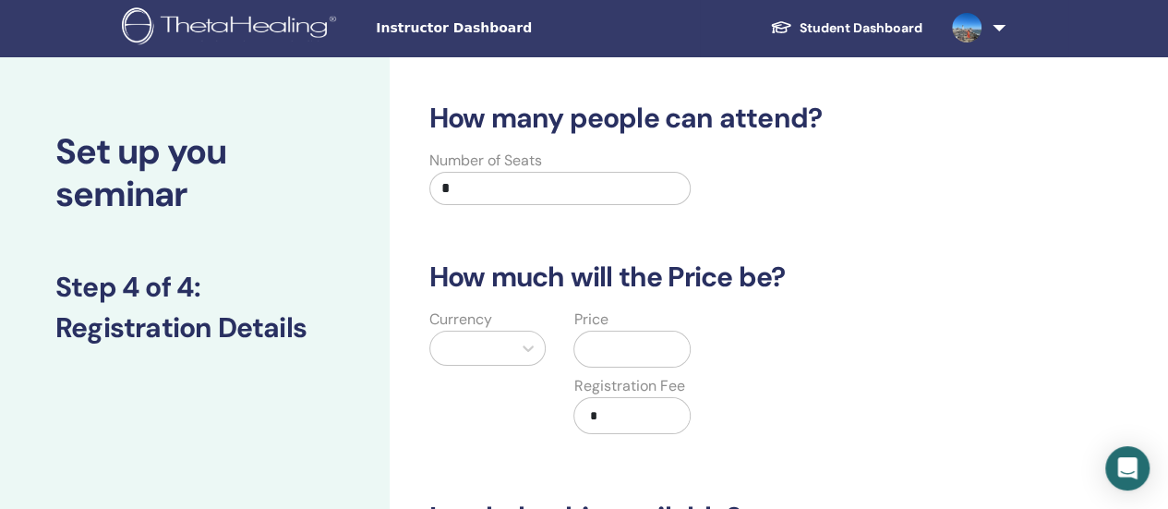
scroll to position [0, 0]
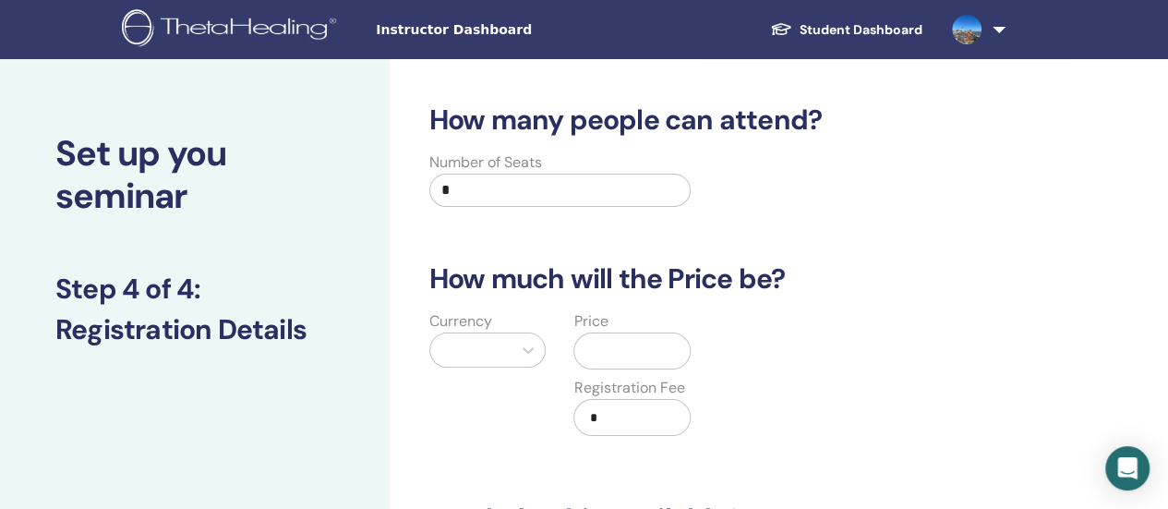
click at [470, 192] on input "*" at bounding box center [560, 190] width 262 height 33
type input "*"
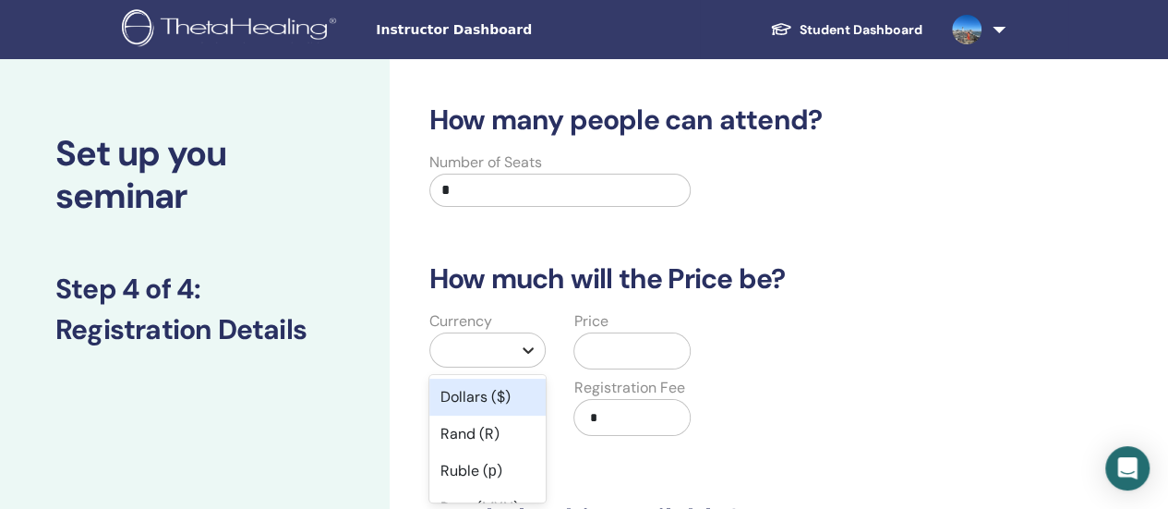
click at [536, 352] on icon at bounding box center [528, 350] width 18 height 18
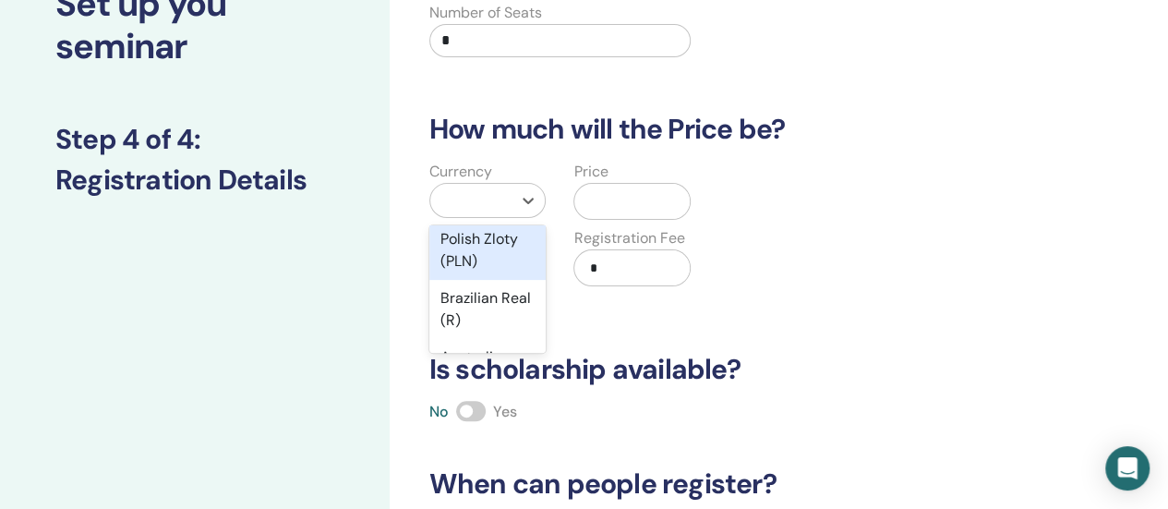
scroll to position [369, 0]
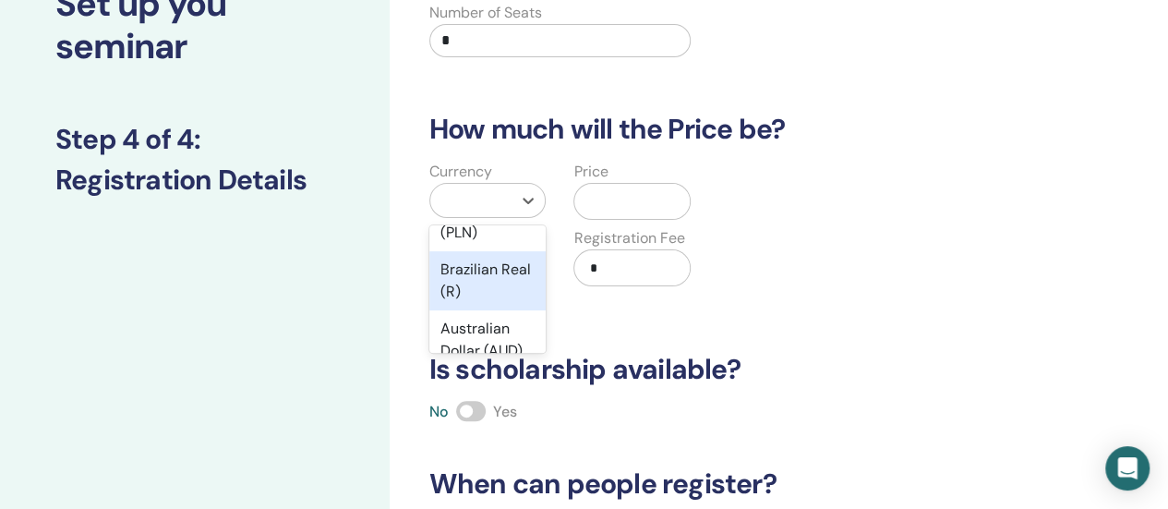
click at [496, 285] on div "Brazilian Real (R)" at bounding box center [487, 280] width 117 height 59
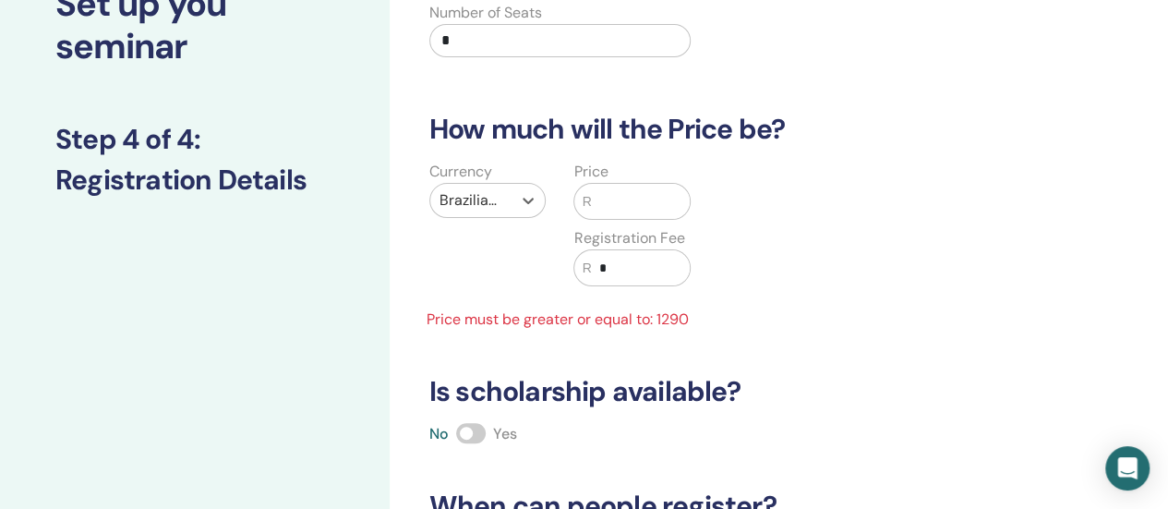
click at [633, 213] on input "text" at bounding box center [641, 201] width 99 height 35
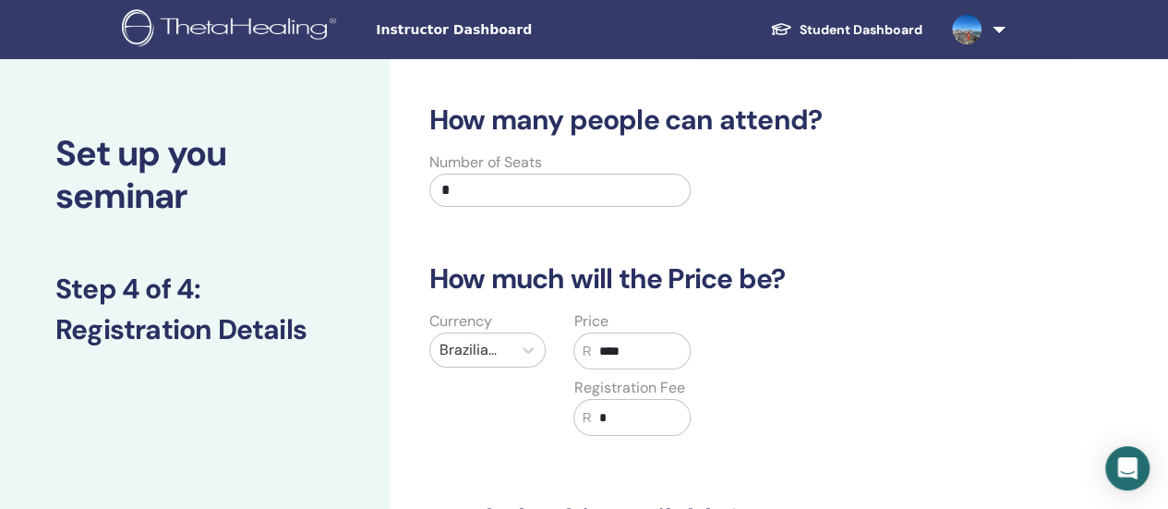
type input "****"
click at [642, 417] on input "*" at bounding box center [641, 417] width 99 height 35
type input "*"
type input "***"
click at [741, 396] on div "Currency Brazilian Real (R) Price R **** Registration Fee R ***" at bounding box center [705, 384] width 601 height 148
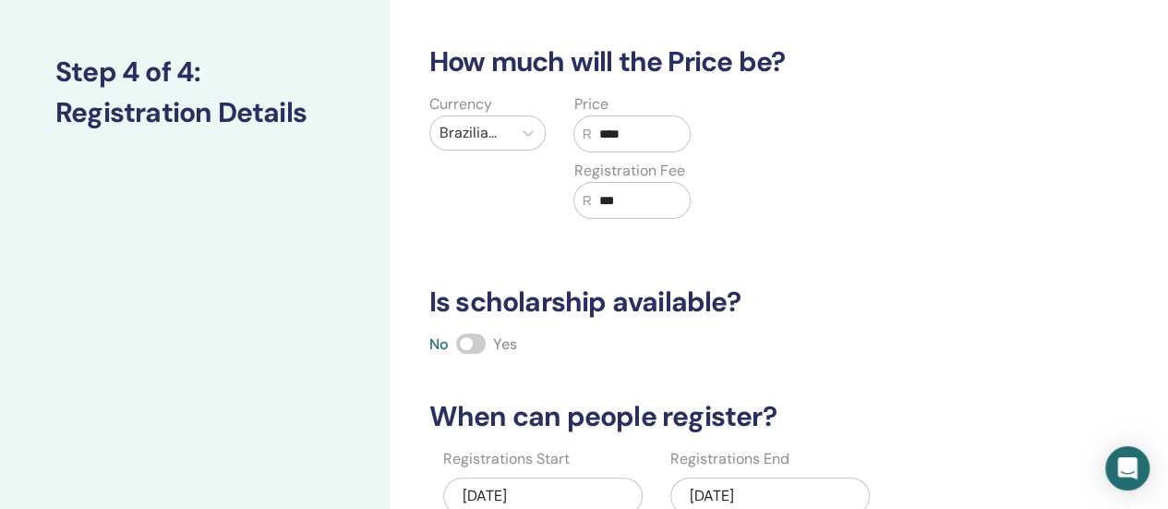
scroll to position [277, 0]
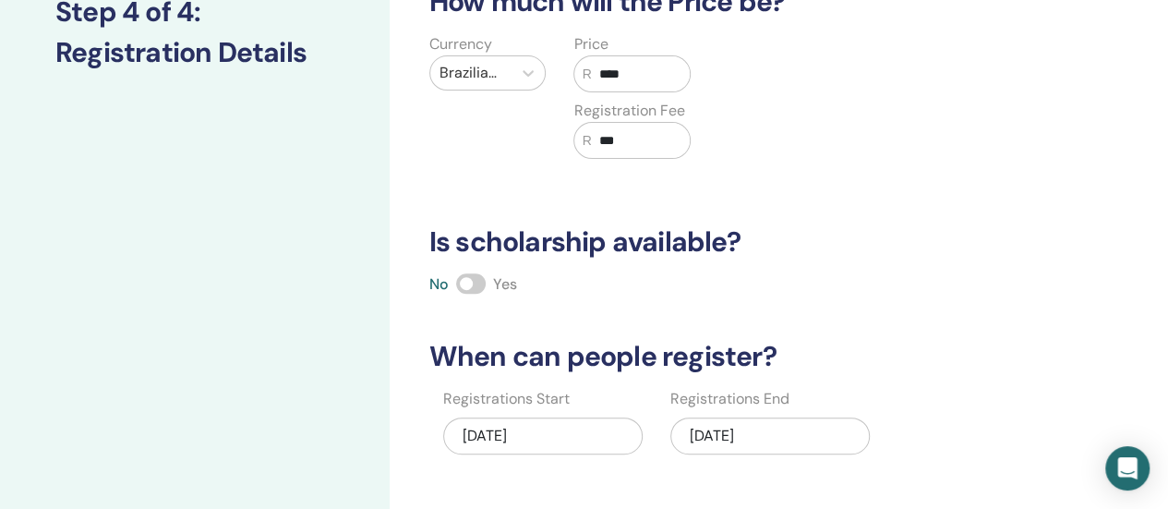
click at [484, 284] on span at bounding box center [471, 283] width 30 height 20
click at [848, 274] on div "No Yes" at bounding box center [718, 284] width 601 height 22
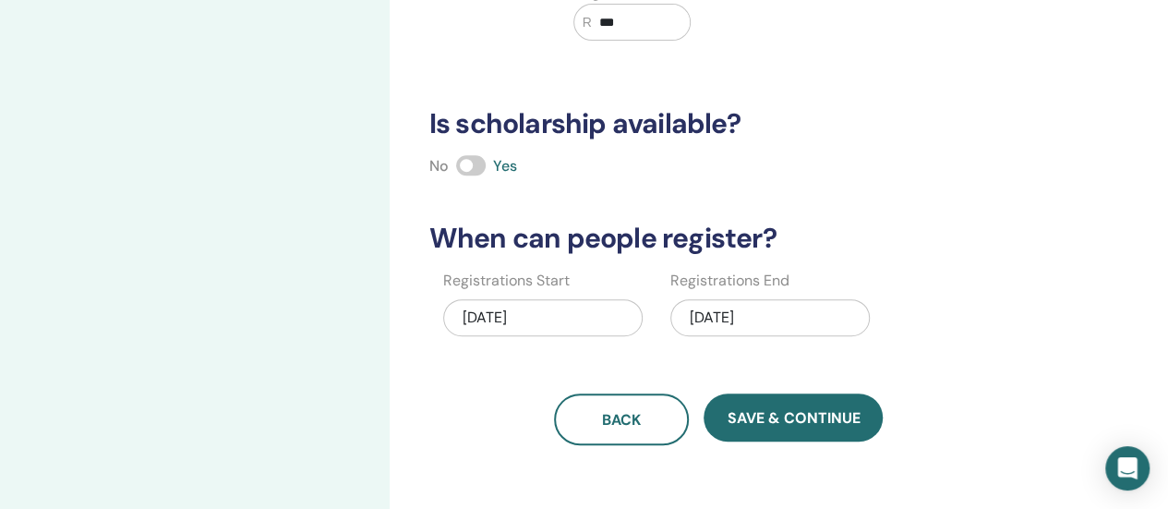
scroll to position [462, 0]
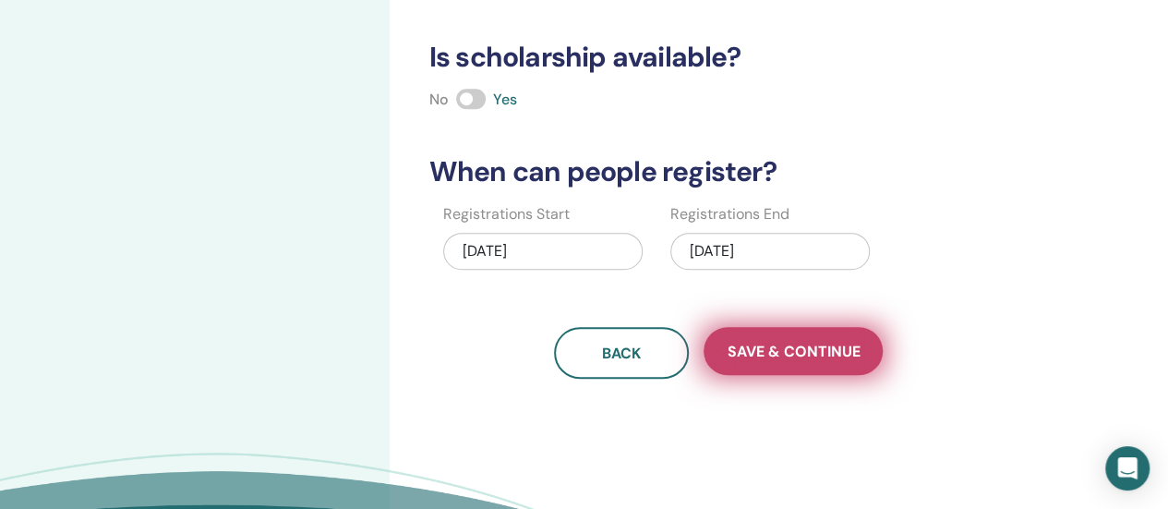
click at [757, 345] on span "Save & Continue" at bounding box center [793, 351] width 133 height 19
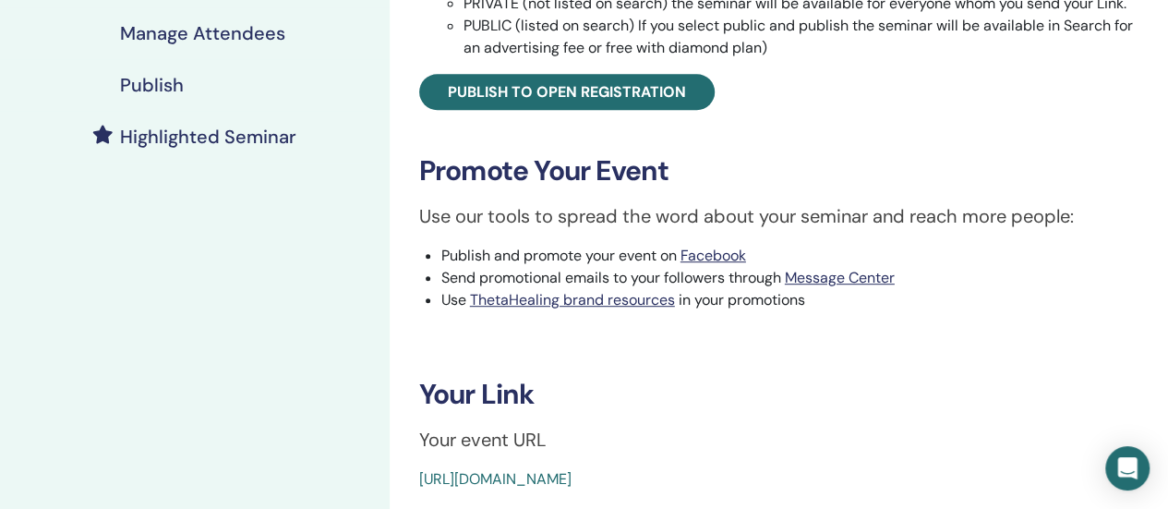
scroll to position [462, 0]
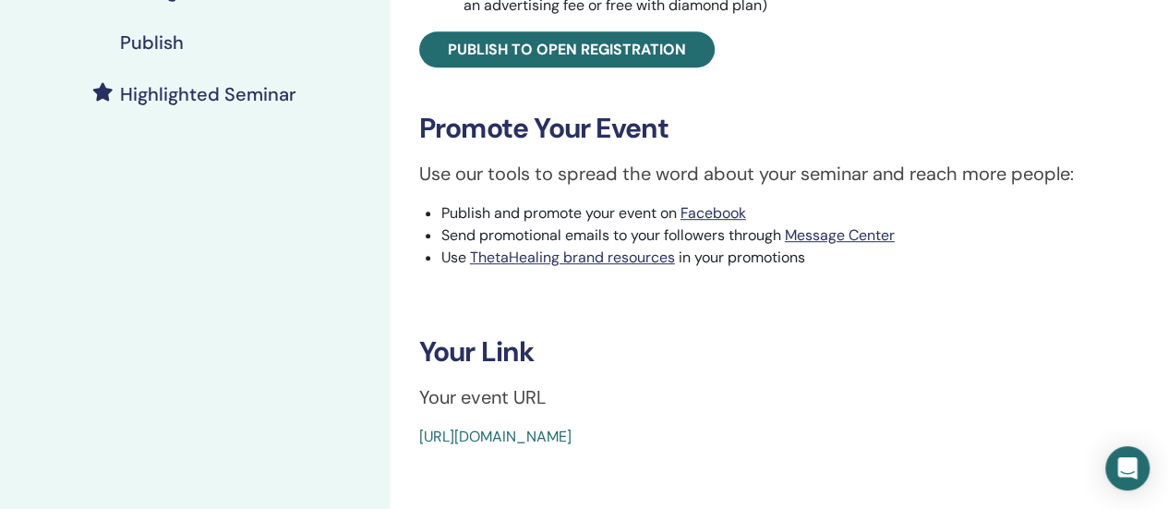
drag, startPoint x: 827, startPoint y: 441, endPoint x: 420, endPoint y: 414, distance: 408.2
click at [420, 414] on div "Advanced DNA Event Type In-Person Event Status Not Published Registrations 0/9 …" at bounding box center [779, 45] width 756 height 806
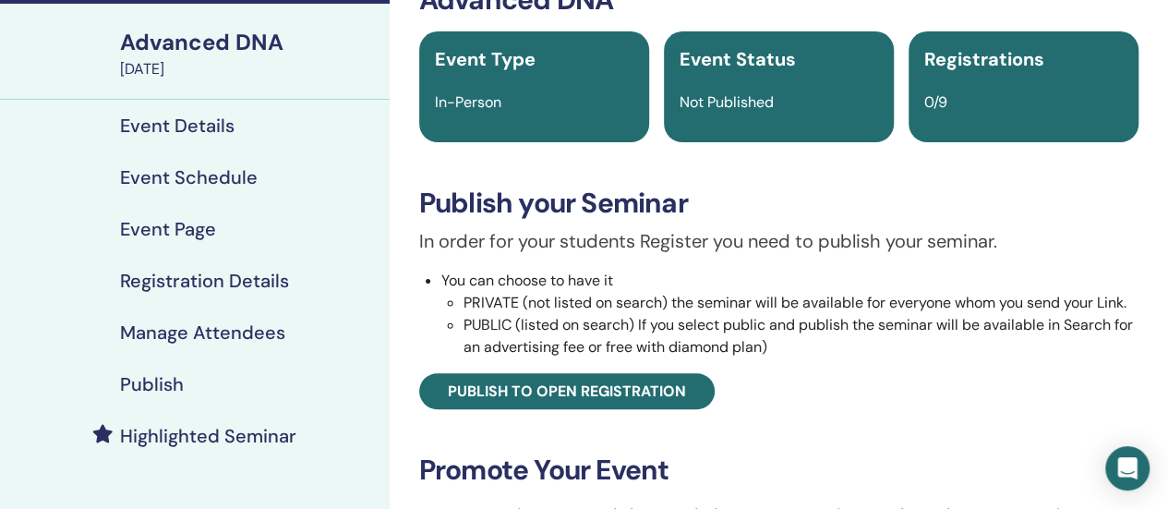
scroll to position [92, 0]
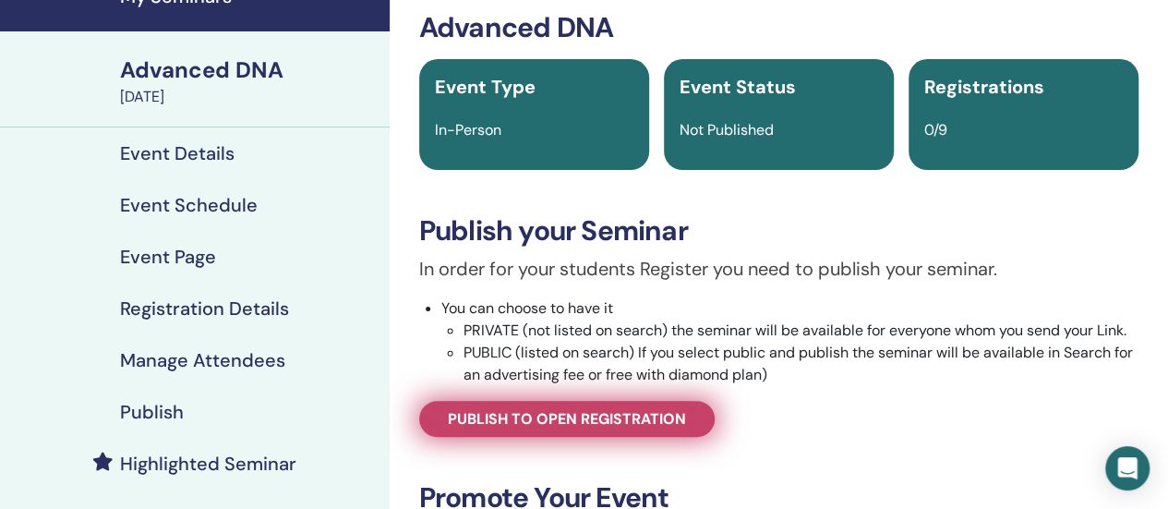
click at [546, 422] on span "Publish to open registration" at bounding box center [567, 418] width 238 height 19
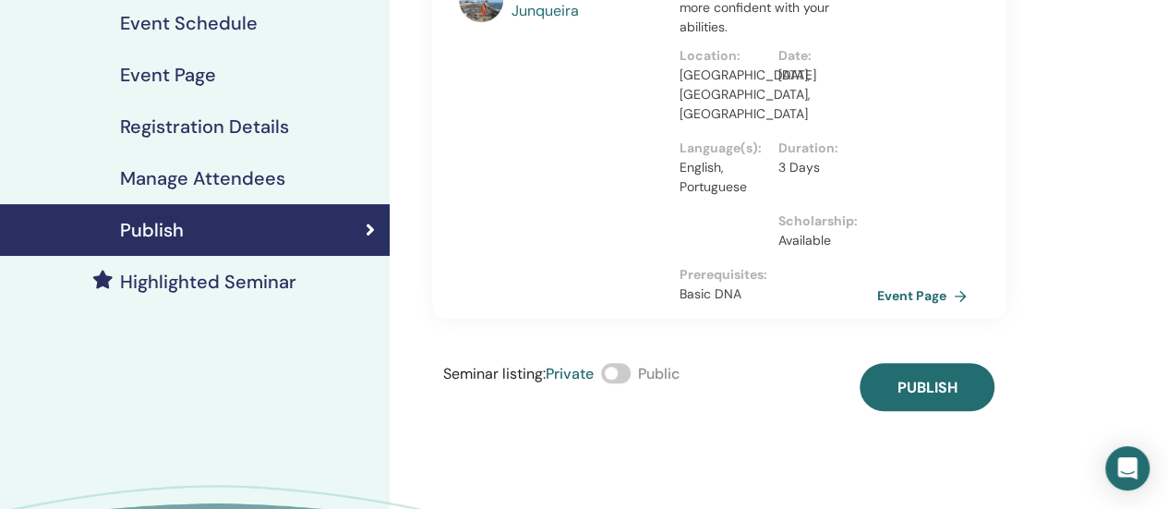
scroll to position [277, 0]
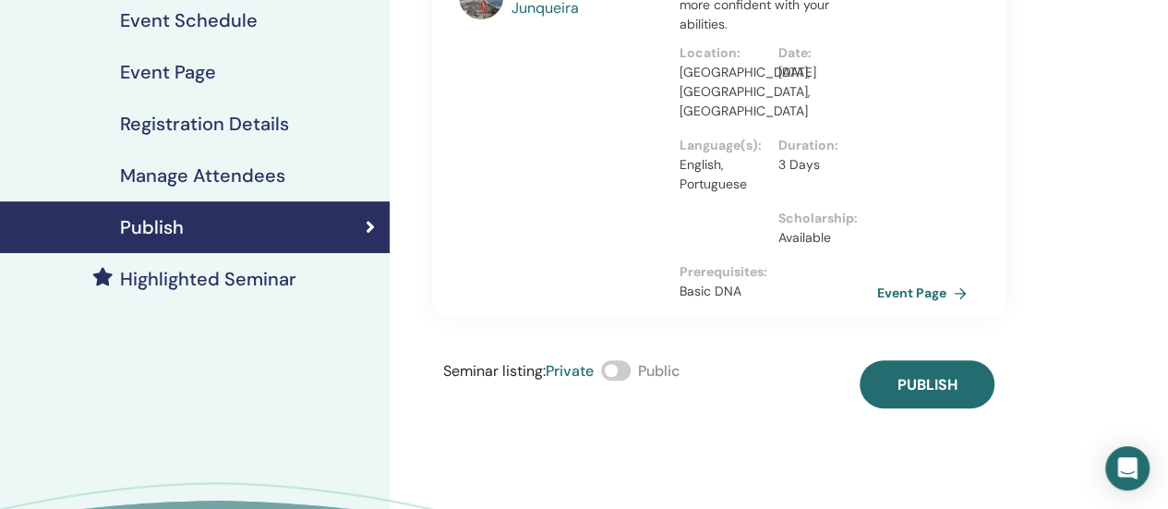
click at [628, 360] on span at bounding box center [616, 370] width 30 height 20
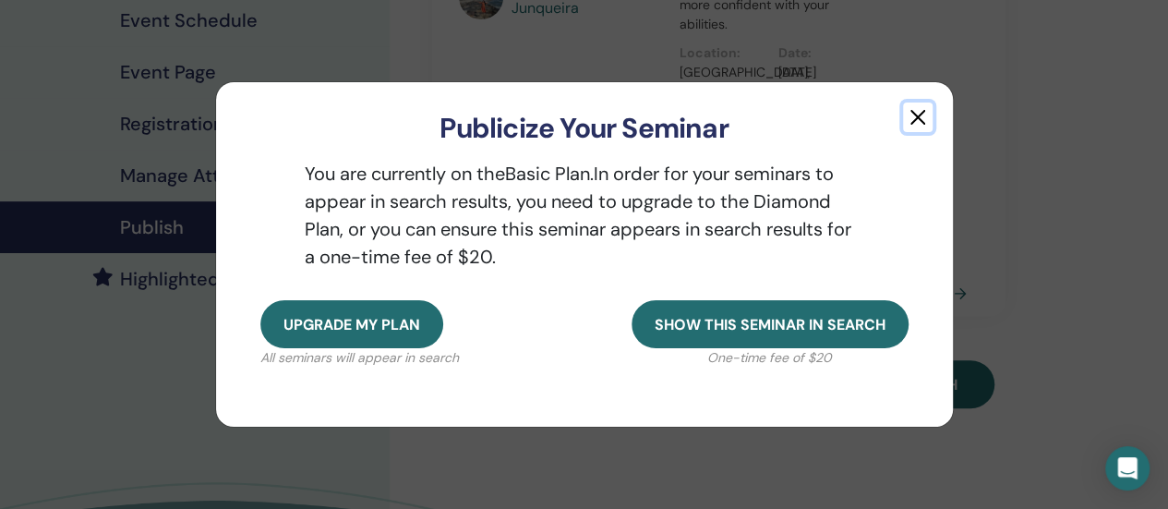
click at [914, 123] on button "button" at bounding box center [918, 118] width 30 height 30
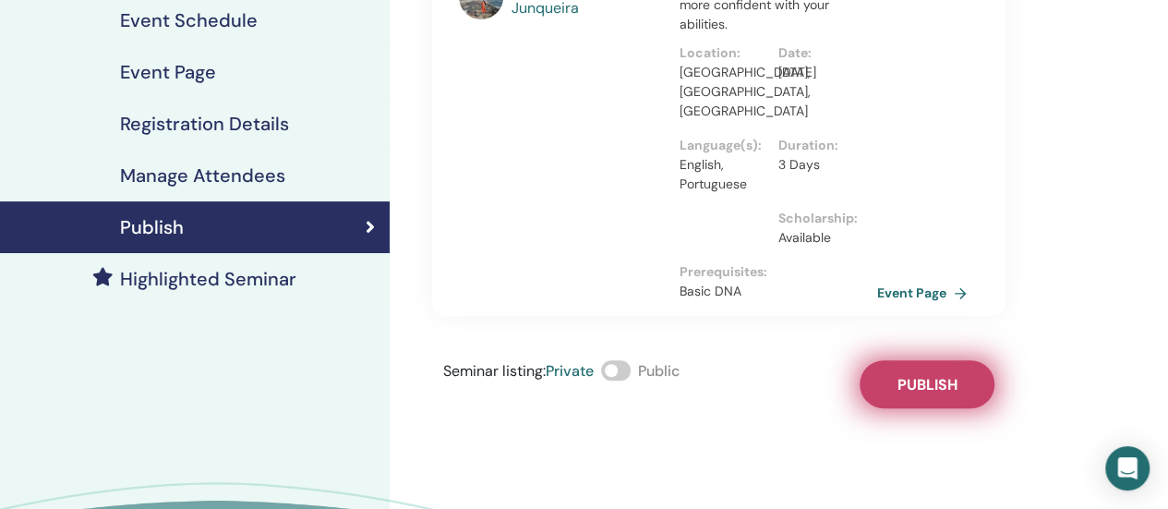
click at [915, 375] on span "Publish" at bounding box center [927, 384] width 60 height 19
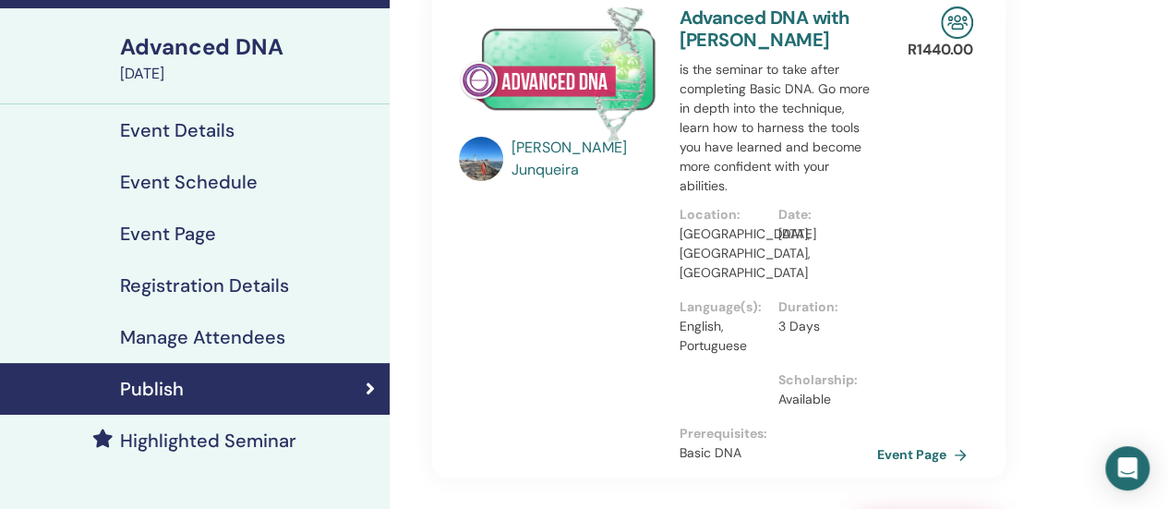
scroll to position [0, 0]
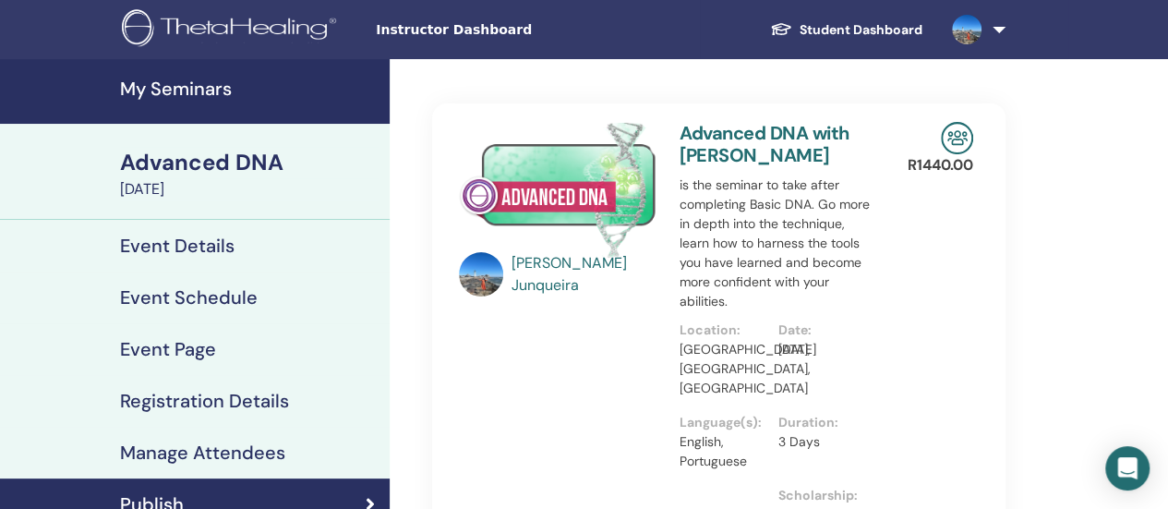
click at [448, 25] on span "Instructor Dashboard" at bounding box center [514, 29] width 277 height 19
click at [193, 86] on h4 "My Seminars" at bounding box center [249, 89] width 259 height 22
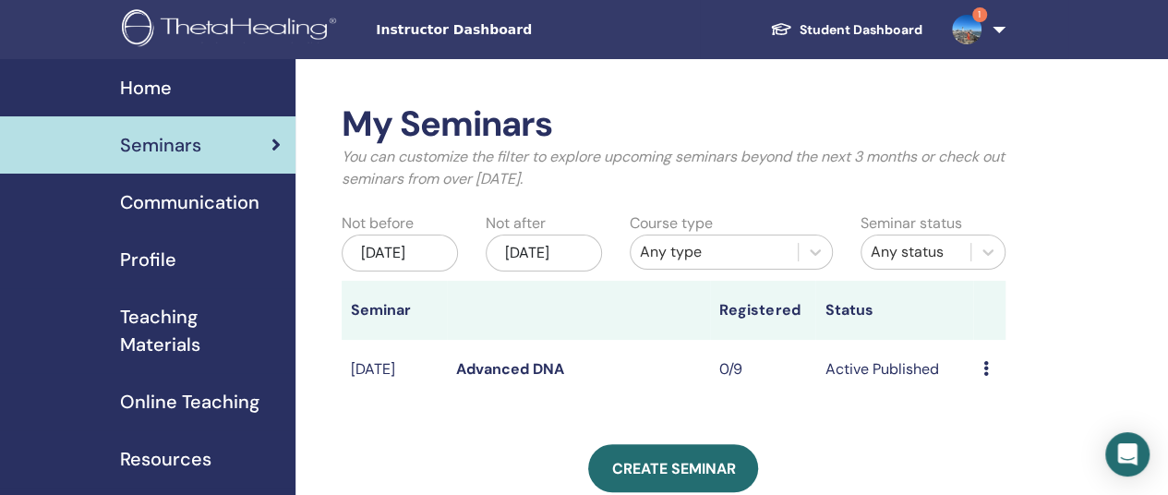
click at [157, 85] on span "Home" at bounding box center [146, 88] width 52 height 28
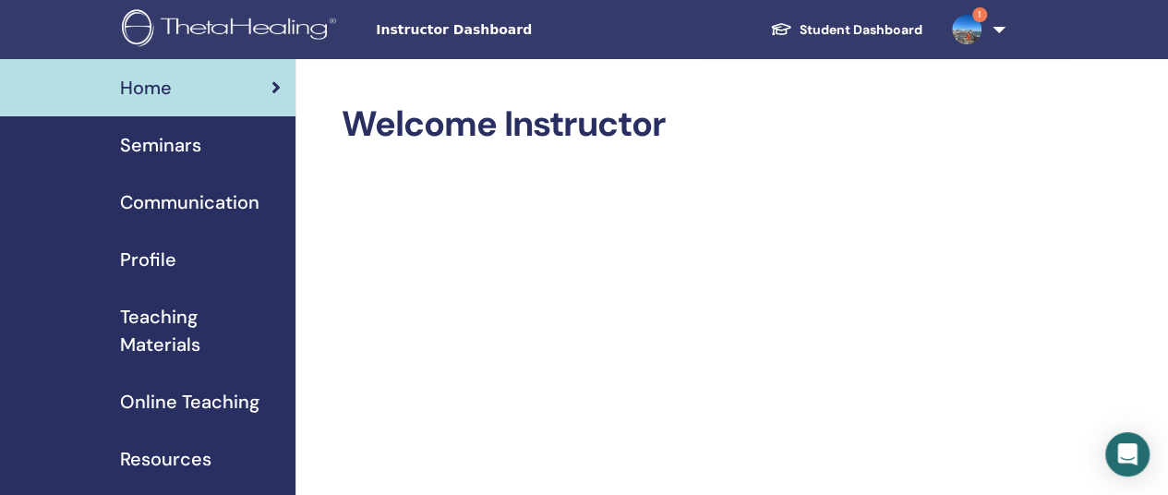
click at [977, 30] on img at bounding box center [967, 30] width 30 height 30
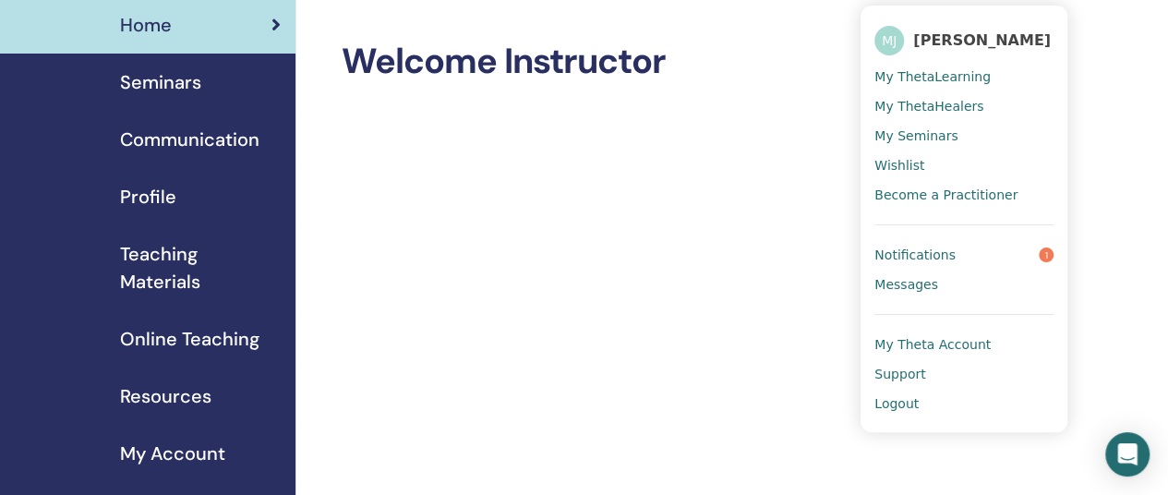
scroll to position [92, 0]
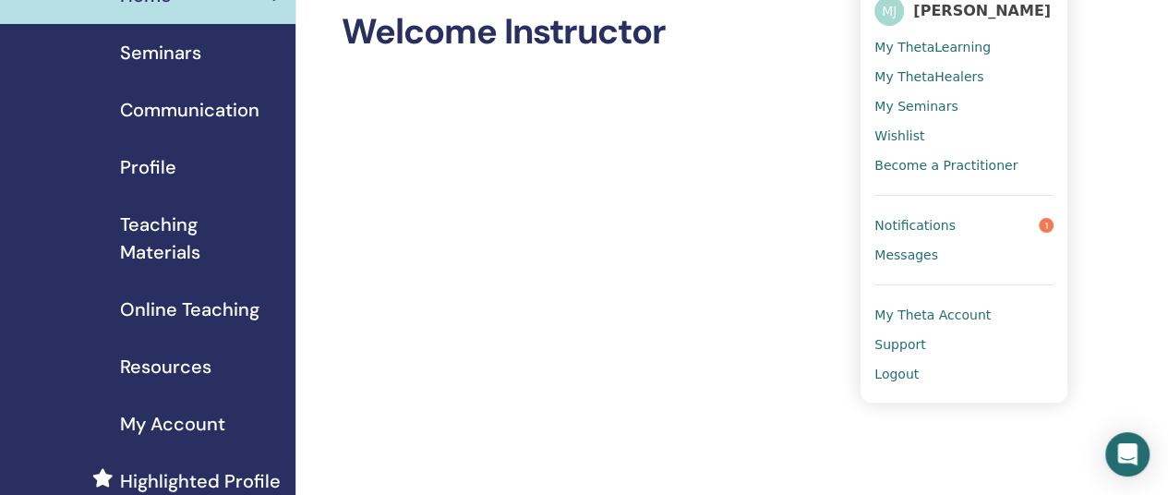
drag, startPoint x: 1121, startPoint y: 95, endPoint x: 1140, endPoint y: 180, distance: 87.0
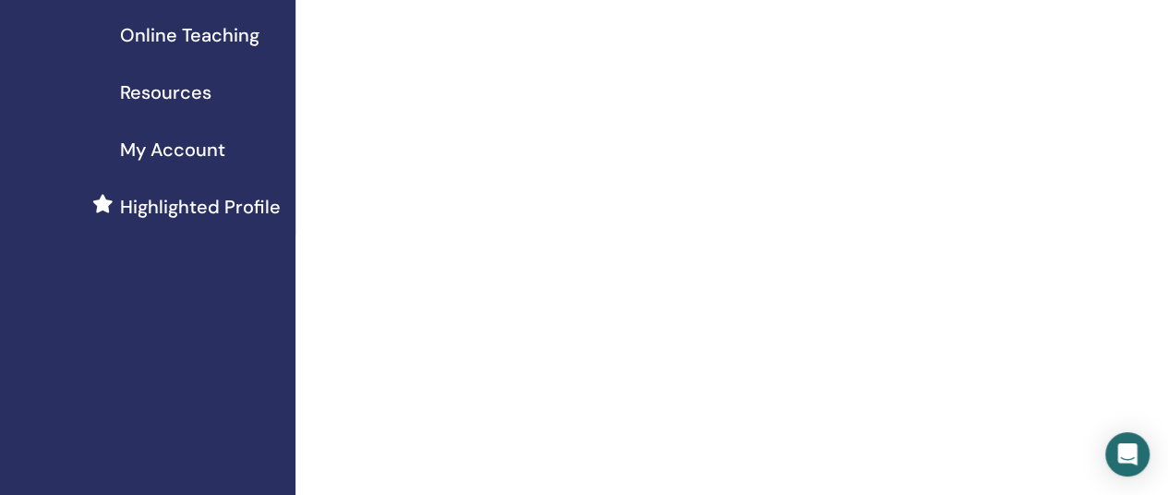
scroll to position [369, 0]
